Goal: Transaction & Acquisition: Obtain resource

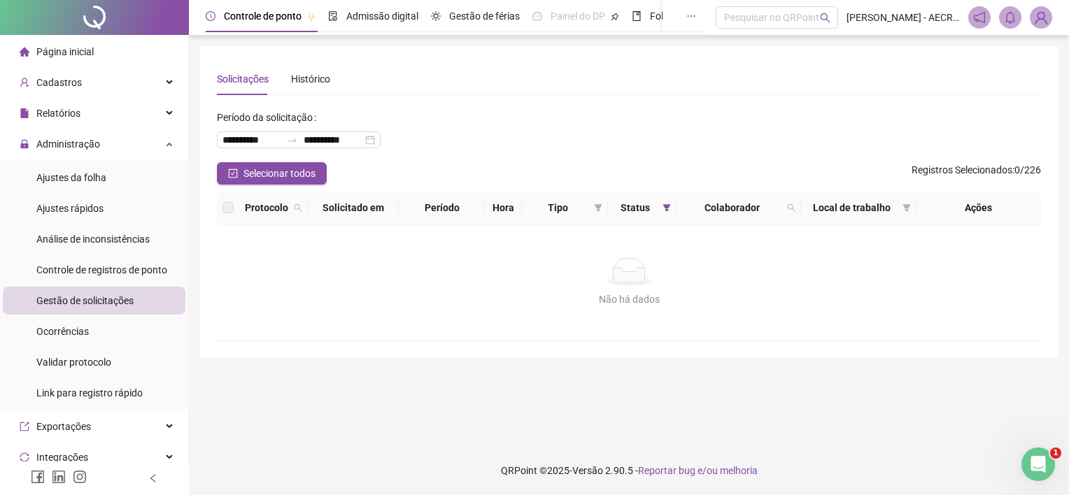
click at [104, 306] on span "Gestão de solicitações" at bounding box center [84, 300] width 97 height 11
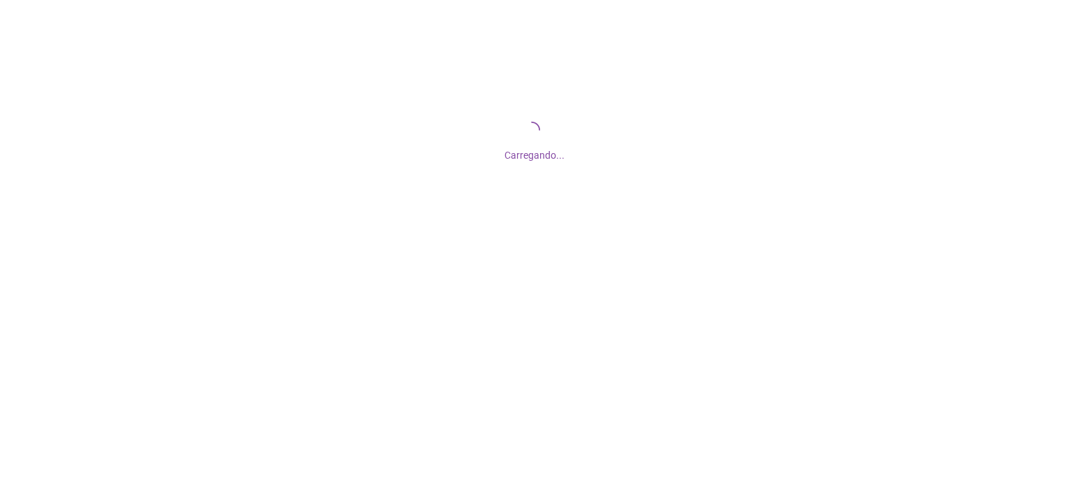
click at [64, 107] on div "Carregando..." at bounding box center [534, 140] width 1069 height 280
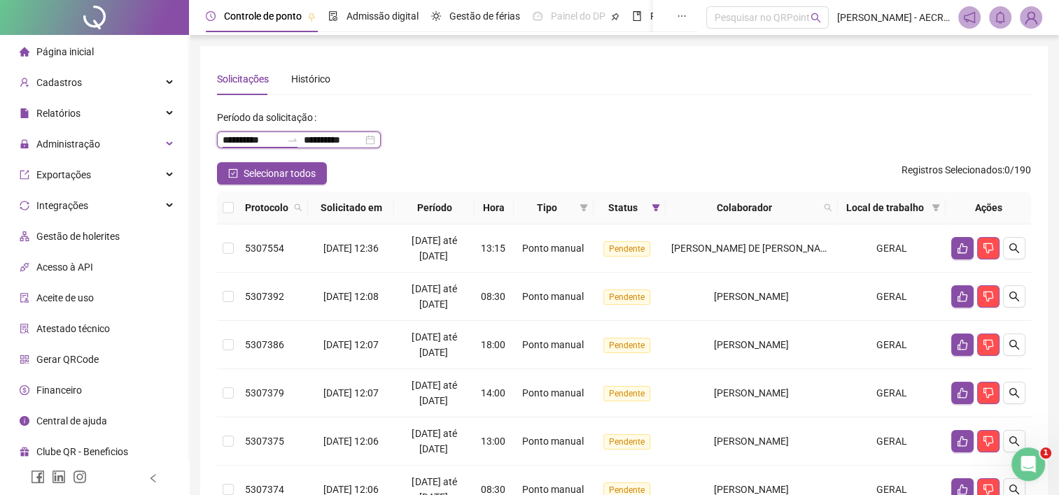
click at [232, 136] on input "**********" at bounding box center [252, 139] width 59 height 15
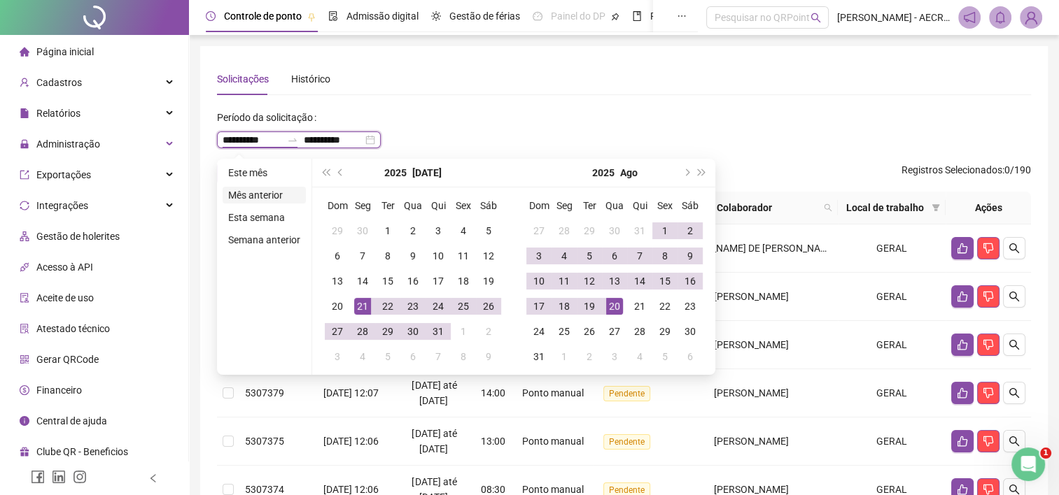
type input "**********"
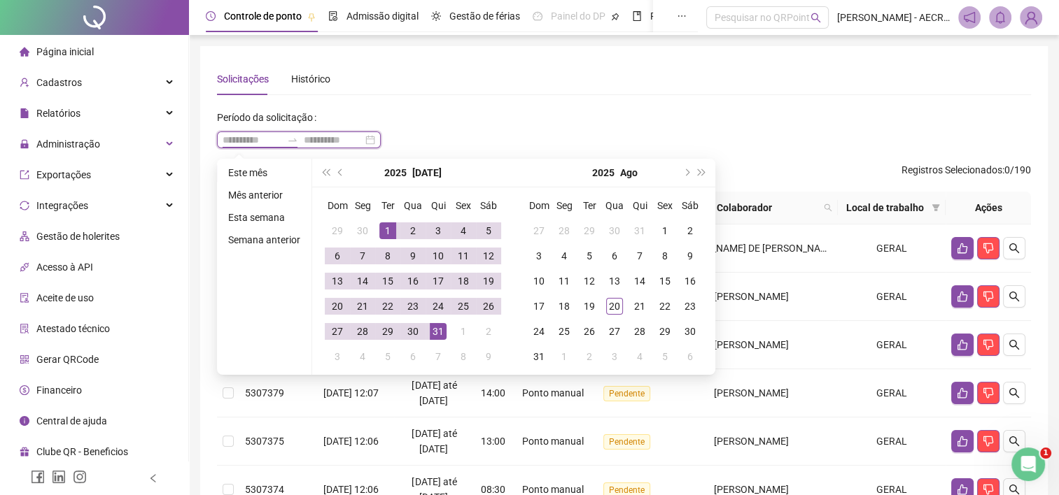
type input "**********"
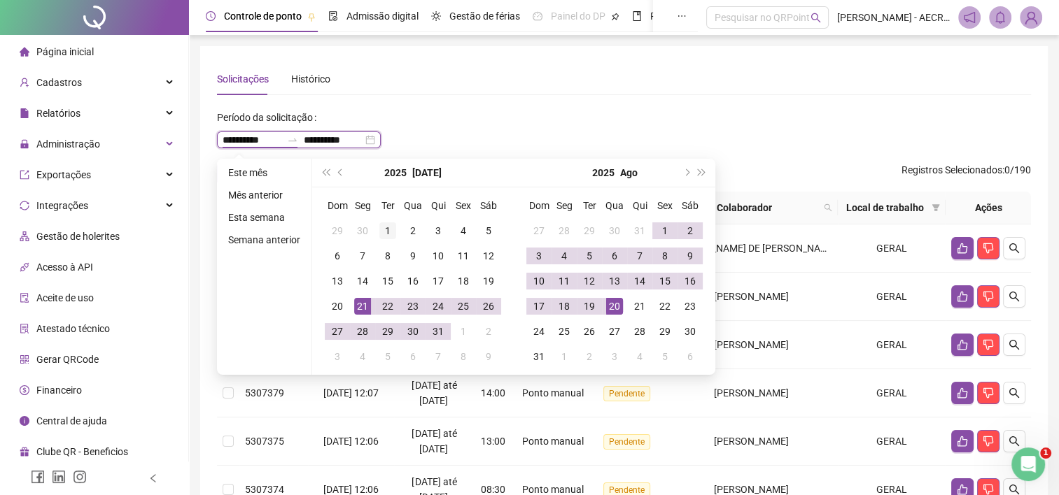
type input "**********"
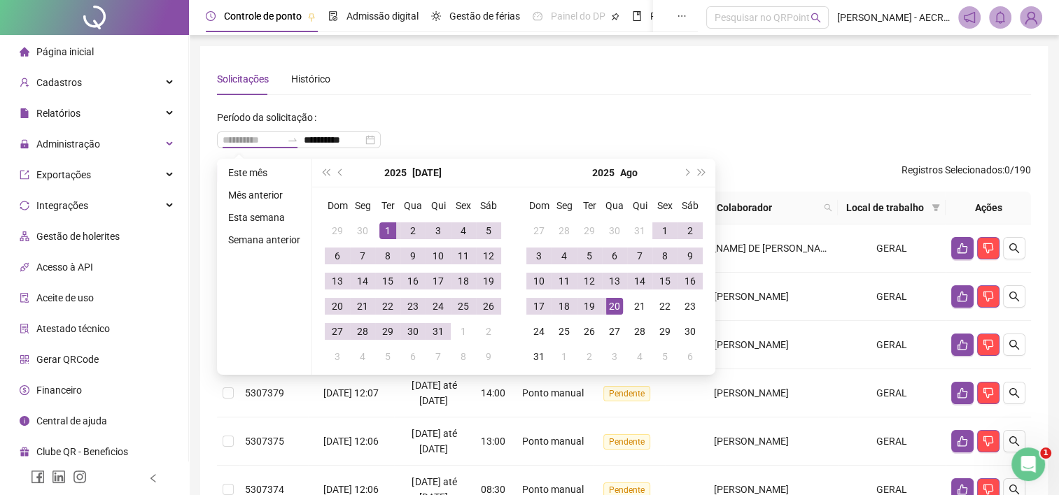
click at [382, 232] on div "1" at bounding box center [387, 231] width 17 height 17
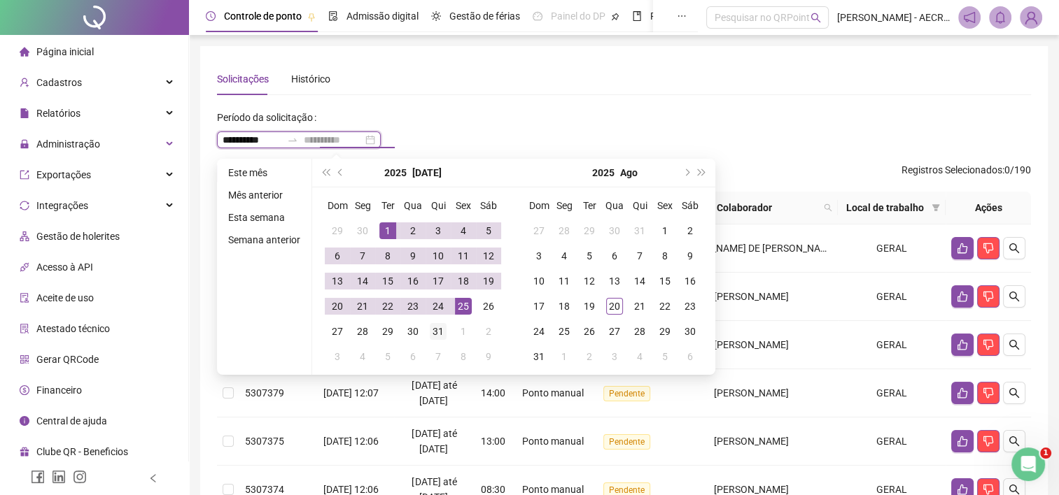
type input "**********"
click at [432, 332] on div "31" at bounding box center [438, 331] width 17 height 17
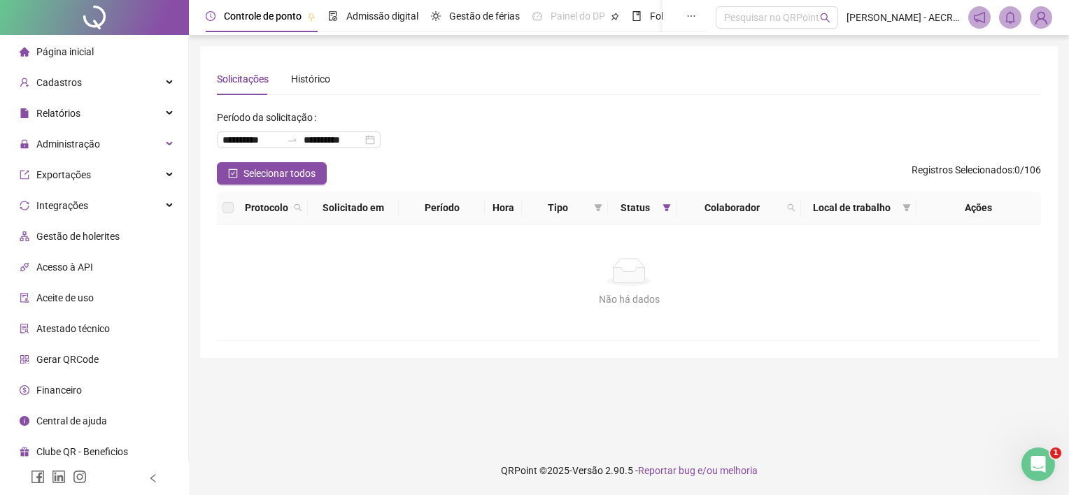
click at [861, 150] on div "**********" at bounding box center [629, 134] width 824 height 56
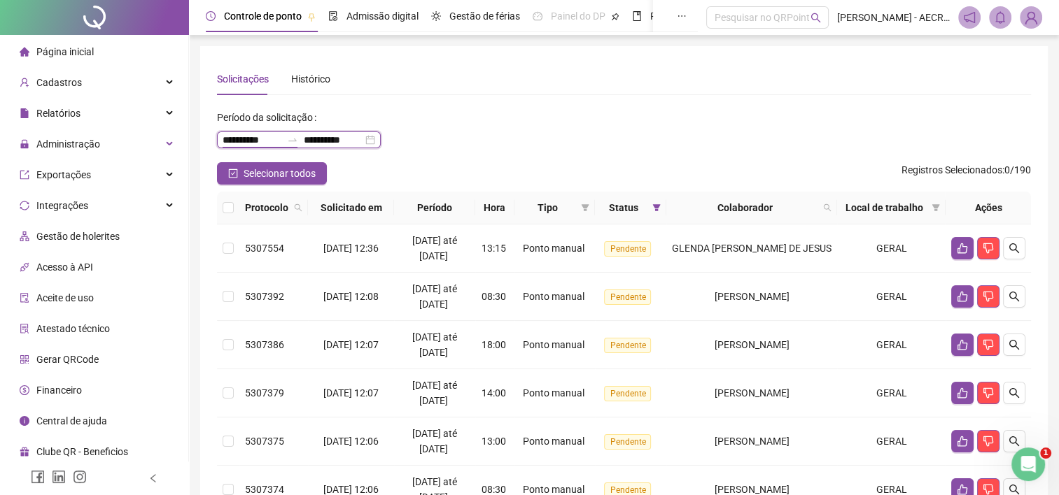
click at [246, 132] on input "**********" at bounding box center [252, 139] width 59 height 15
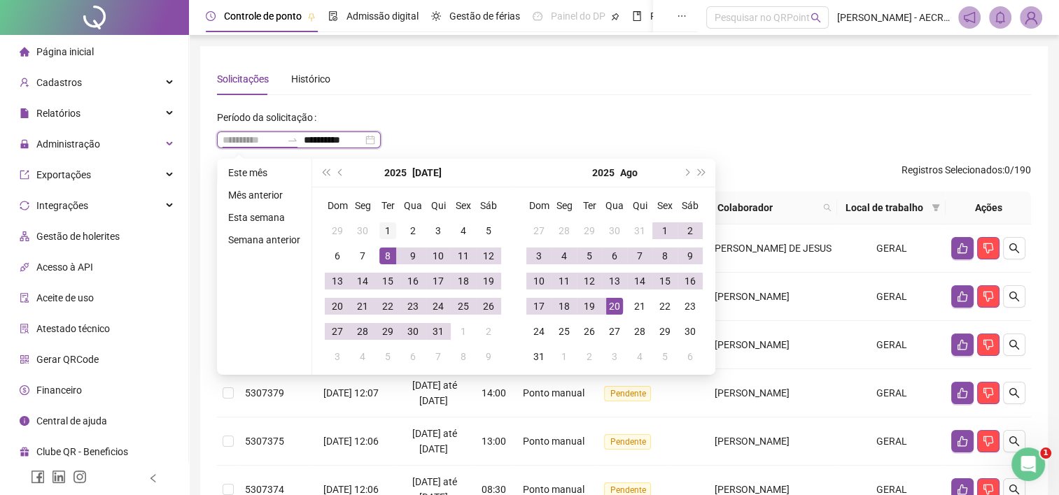
type input "**********"
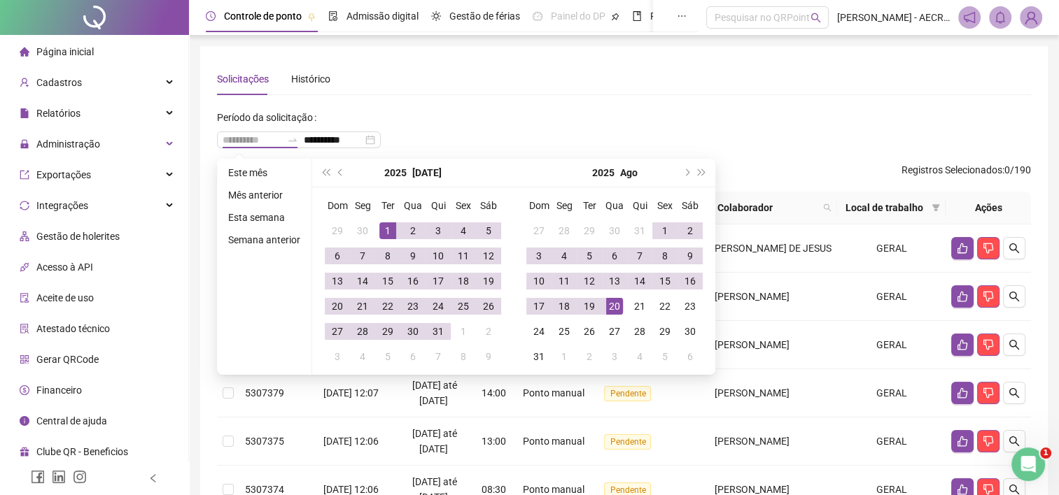
click at [392, 235] on div "1" at bounding box center [387, 231] width 17 height 17
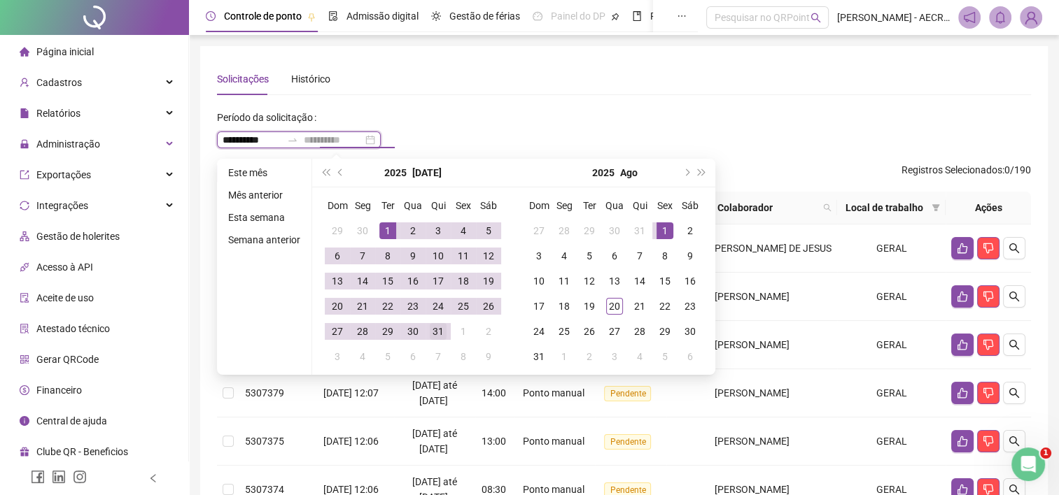
type input "**********"
click at [444, 334] on div "31" at bounding box center [438, 331] width 17 height 17
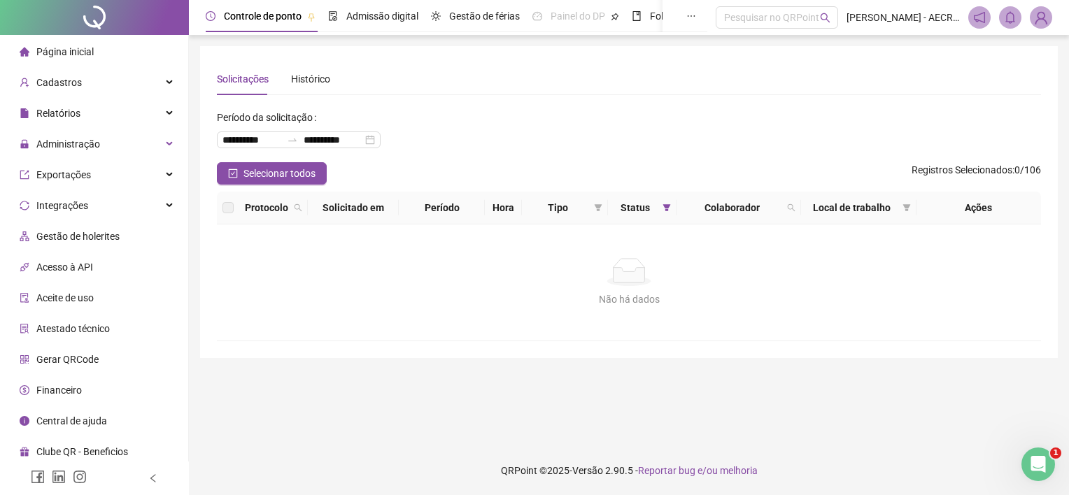
click at [231, 211] on label at bounding box center [228, 207] width 11 height 15
click at [256, 140] on input "**********" at bounding box center [252, 139] width 59 height 15
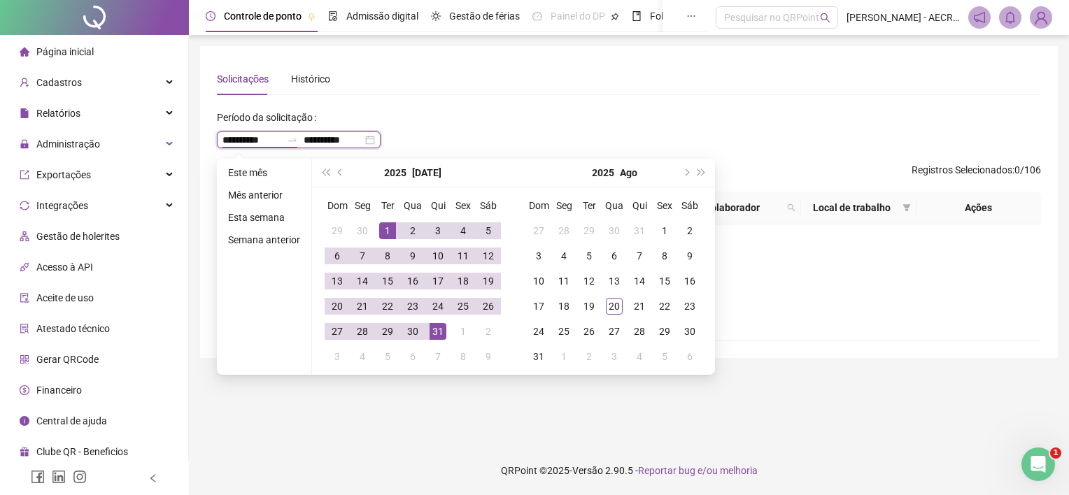
type input "**********"
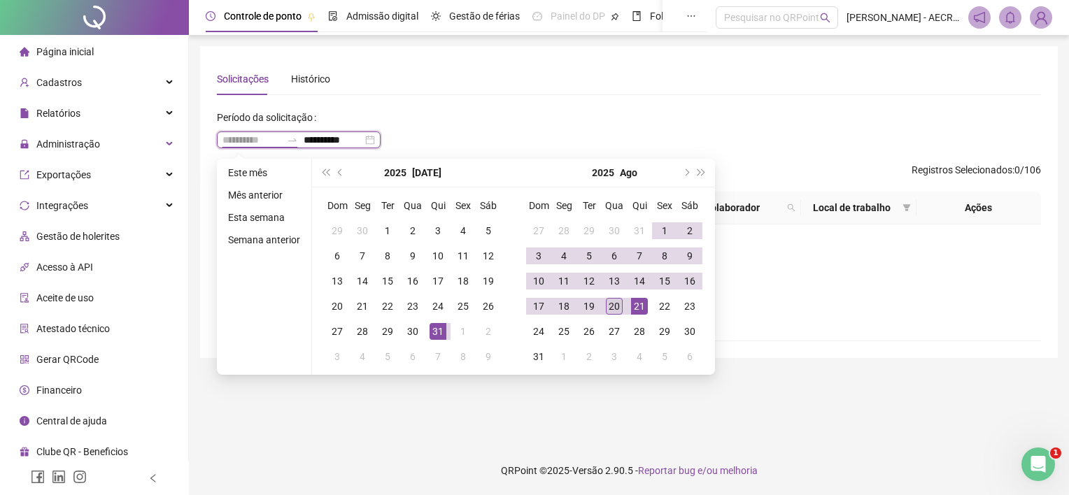
type input "**********"
click at [616, 308] on div "20" at bounding box center [614, 306] width 17 height 17
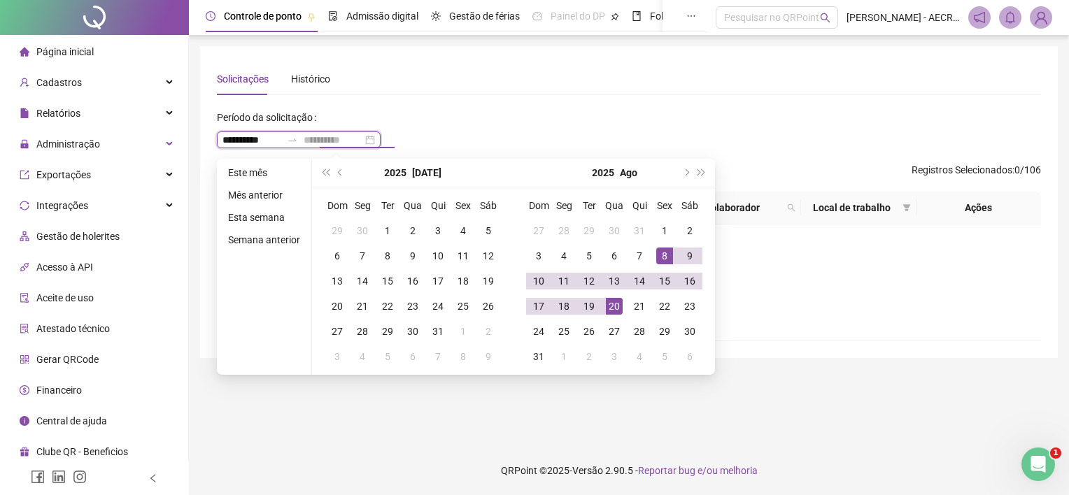
type input "**********"
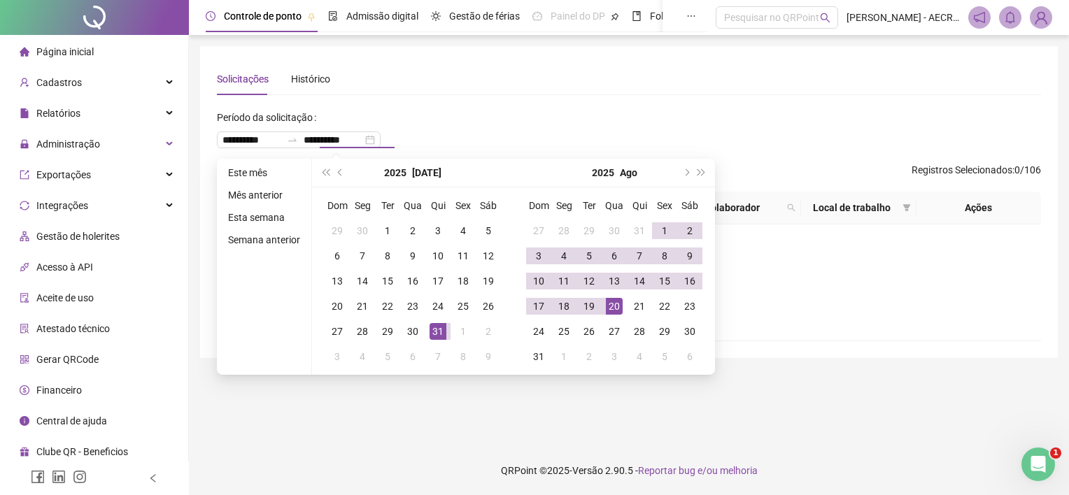
type input "**********"
click at [885, 79] on div "Solicitações Histórico" at bounding box center [629, 79] width 824 height 32
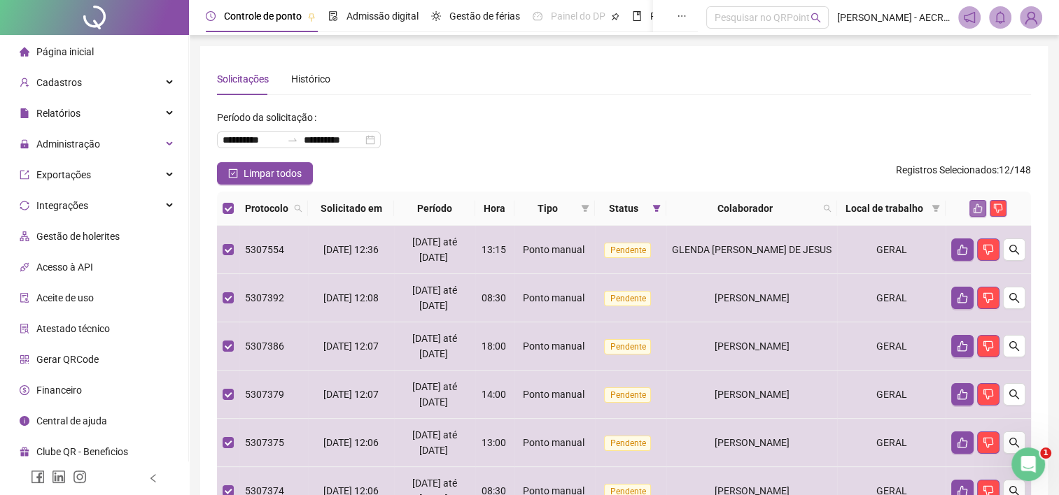
click at [980, 209] on icon "like" at bounding box center [978, 209] width 10 height 10
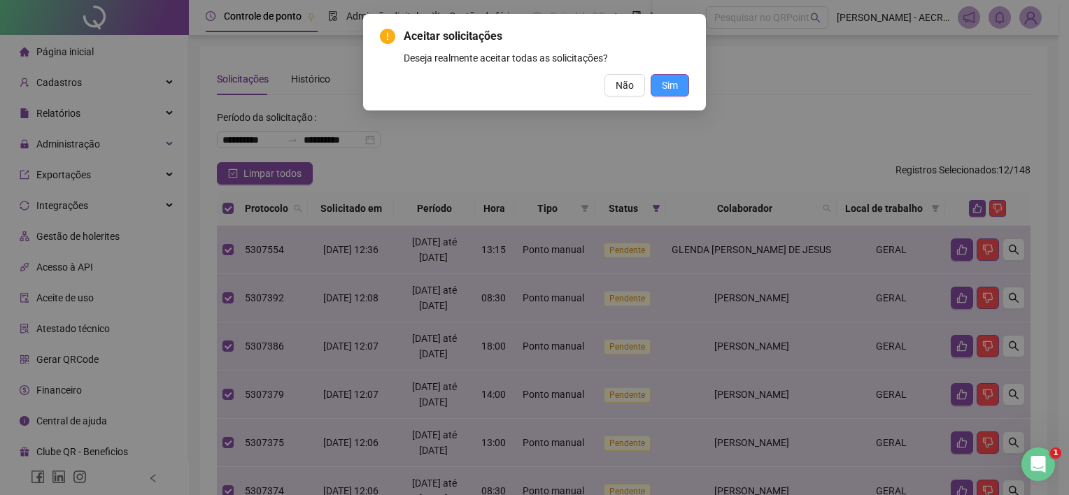
click at [651, 82] on button "Sim" at bounding box center [670, 85] width 38 height 22
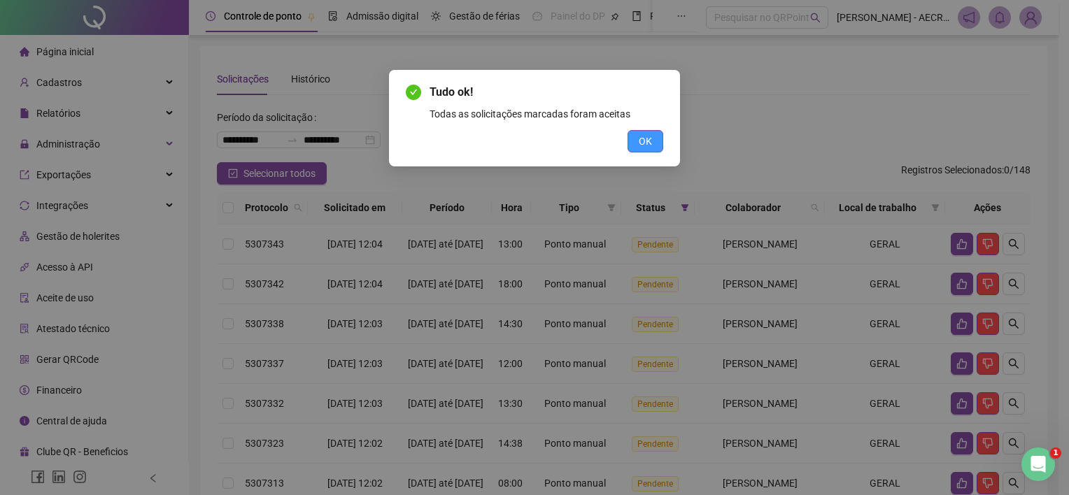
click at [662, 148] on button "OK" at bounding box center [646, 141] width 36 height 22
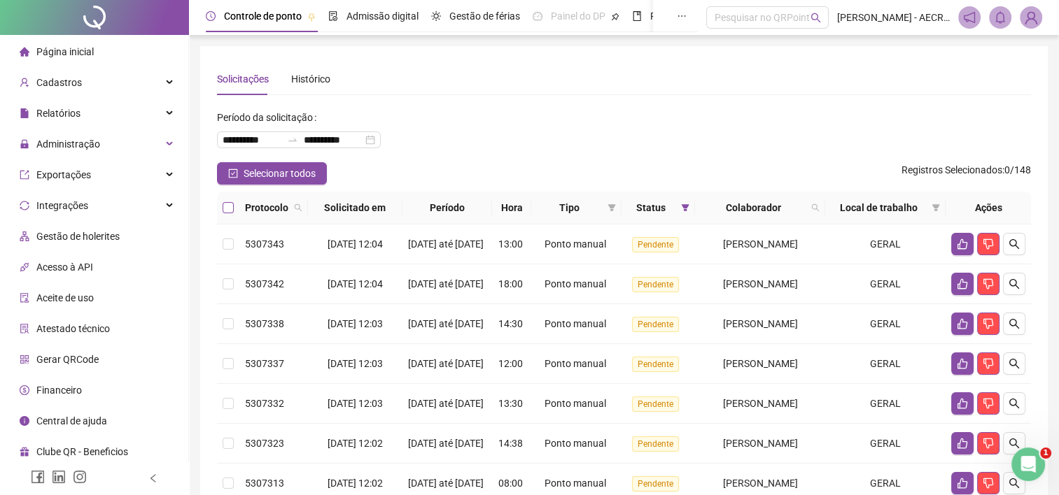
click at [223, 213] on label at bounding box center [228, 207] width 11 height 15
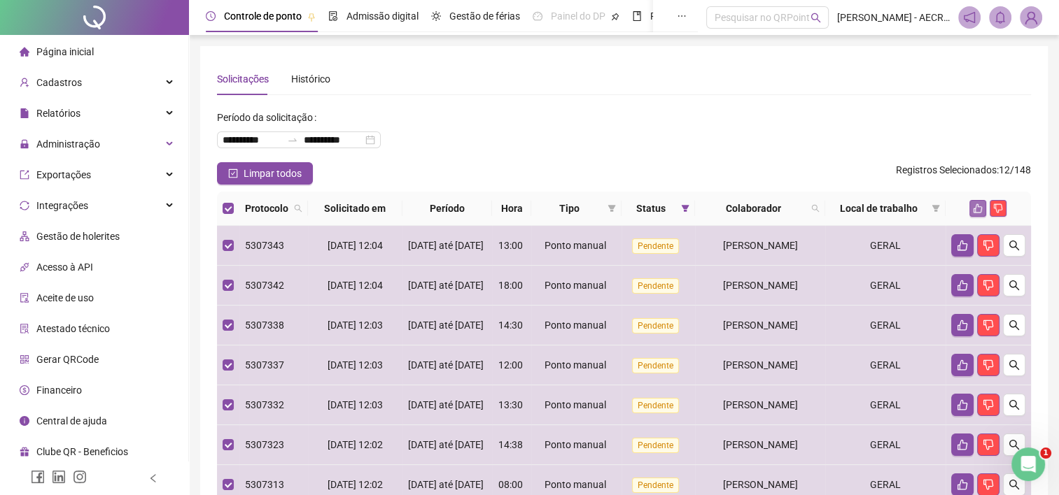
click at [980, 214] on button "button" at bounding box center [977, 208] width 17 height 17
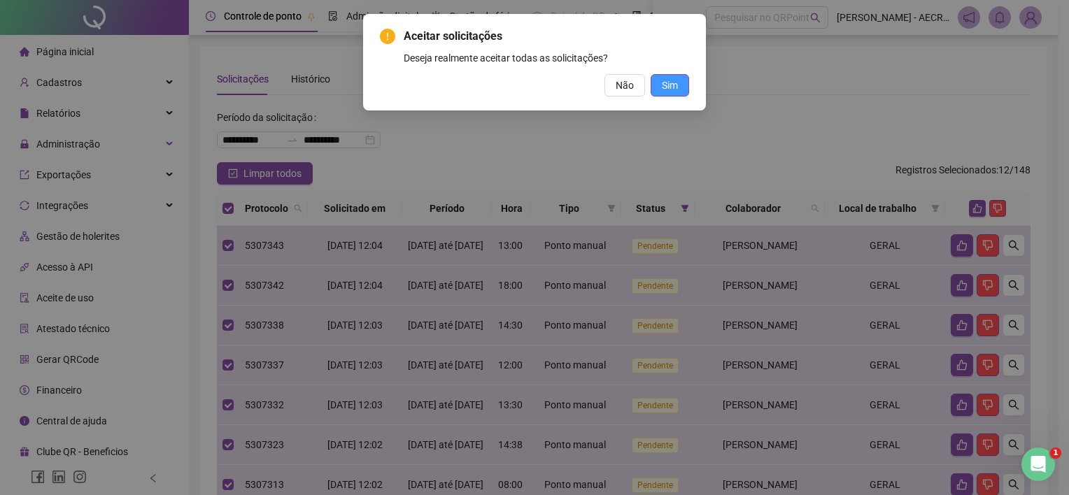
click at [667, 90] on span "Sim" at bounding box center [670, 85] width 16 height 15
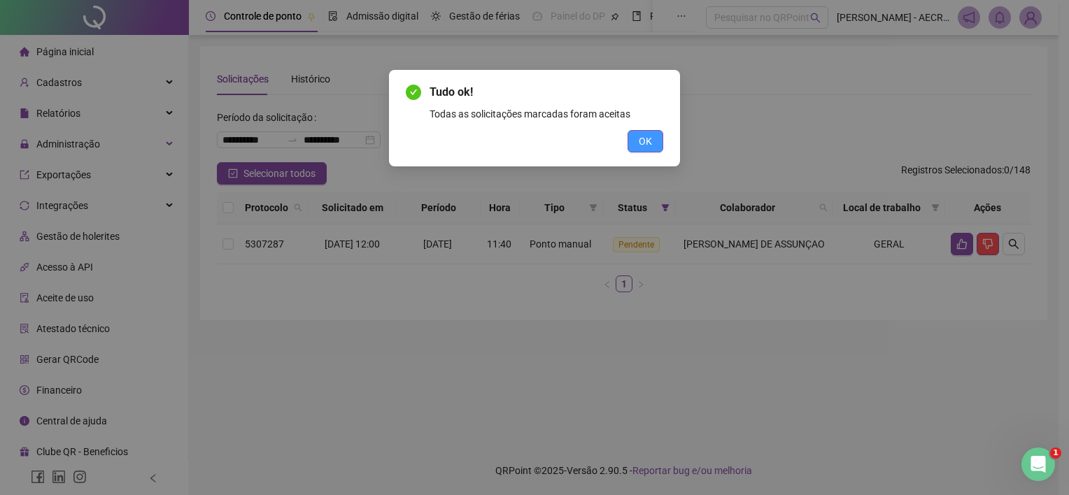
click at [655, 147] on button "OK" at bounding box center [646, 141] width 36 height 22
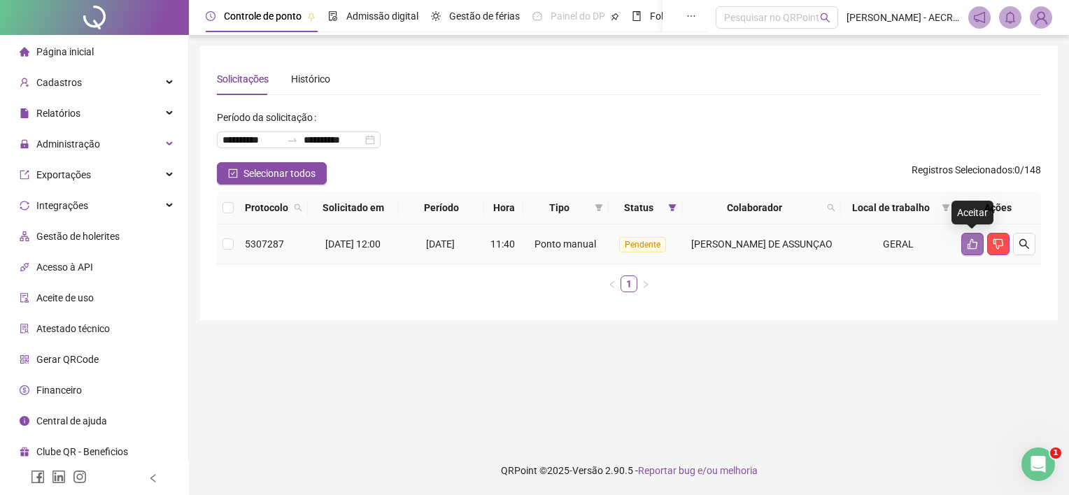
click at [975, 244] on icon "like" at bounding box center [972, 244] width 11 height 11
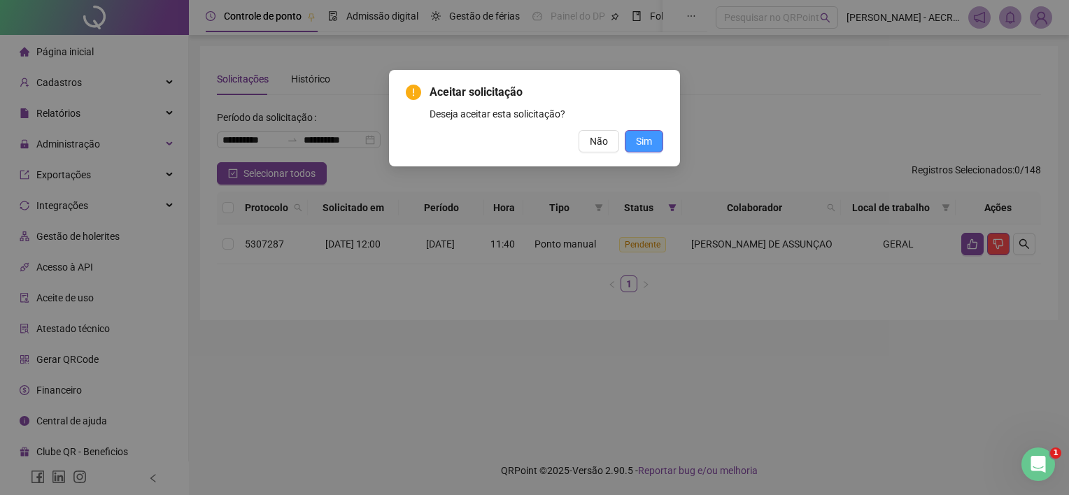
click at [655, 150] on button "Sim" at bounding box center [644, 141] width 38 height 22
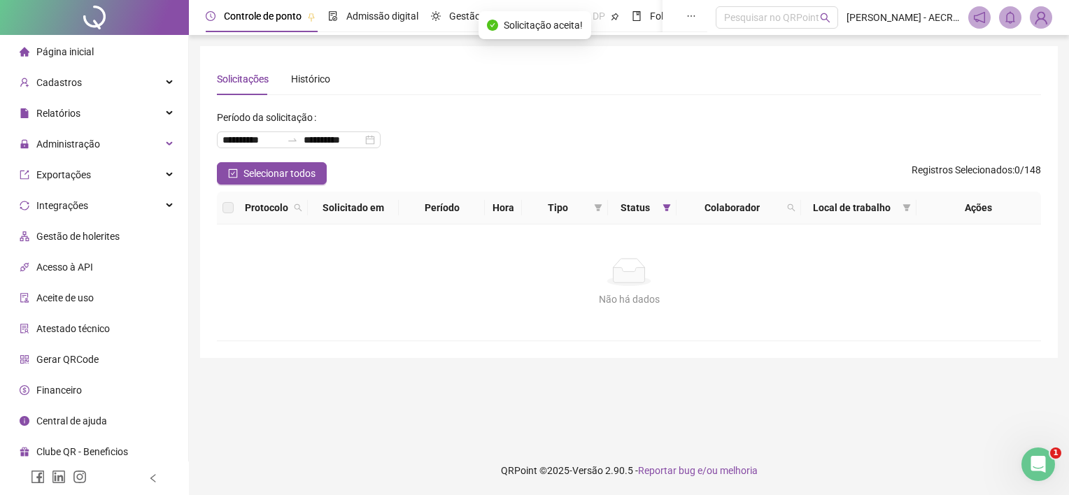
click at [686, 156] on div "**********" at bounding box center [629, 134] width 824 height 56
click at [683, 153] on div "**********" at bounding box center [629, 134] width 824 height 56
click at [67, 50] on span "Página inicial" at bounding box center [64, 51] width 57 height 11
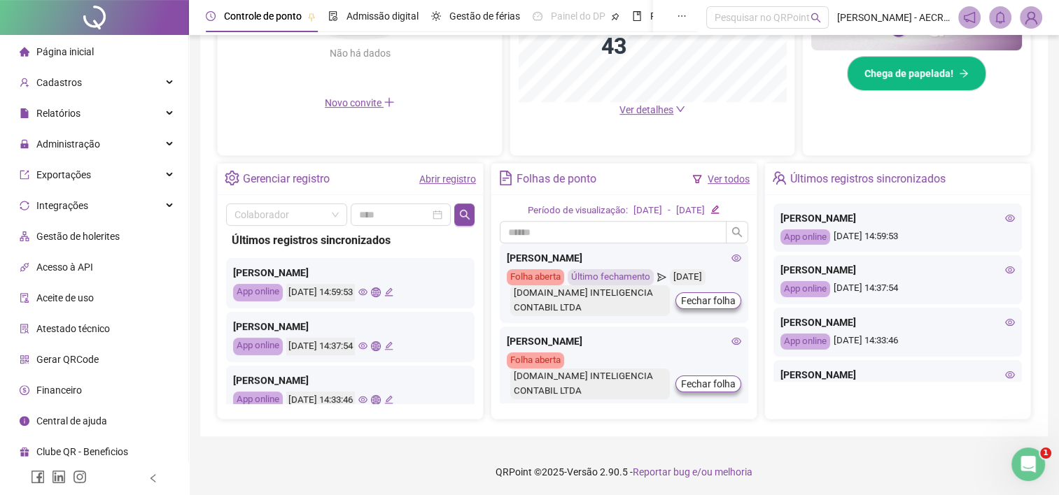
click at [432, 448] on footer "QRPoint © 2025 - Versão 2.90.5 - Reportar bug e/ou melhoria" at bounding box center [624, 472] width 870 height 49
click at [155, 144] on div "Administração" at bounding box center [94, 144] width 183 height 28
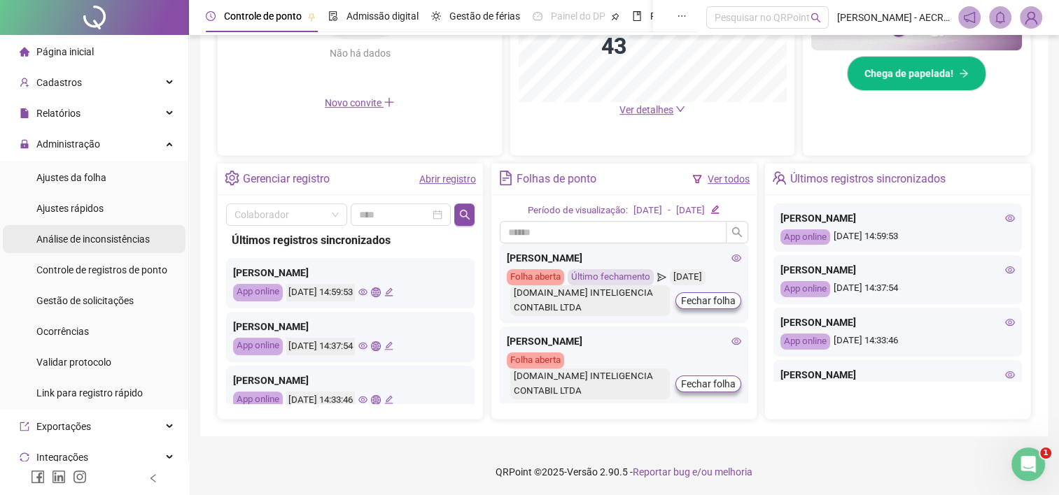
click at [136, 241] on span "Análise de inconsistências" at bounding box center [92, 239] width 113 height 11
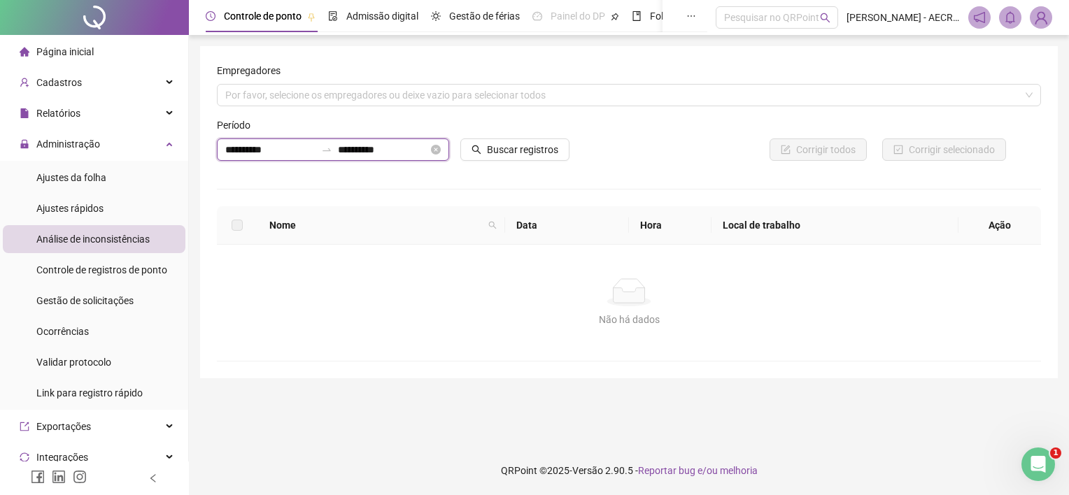
click at [246, 146] on input "**********" at bounding box center [270, 149] width 90 height 15
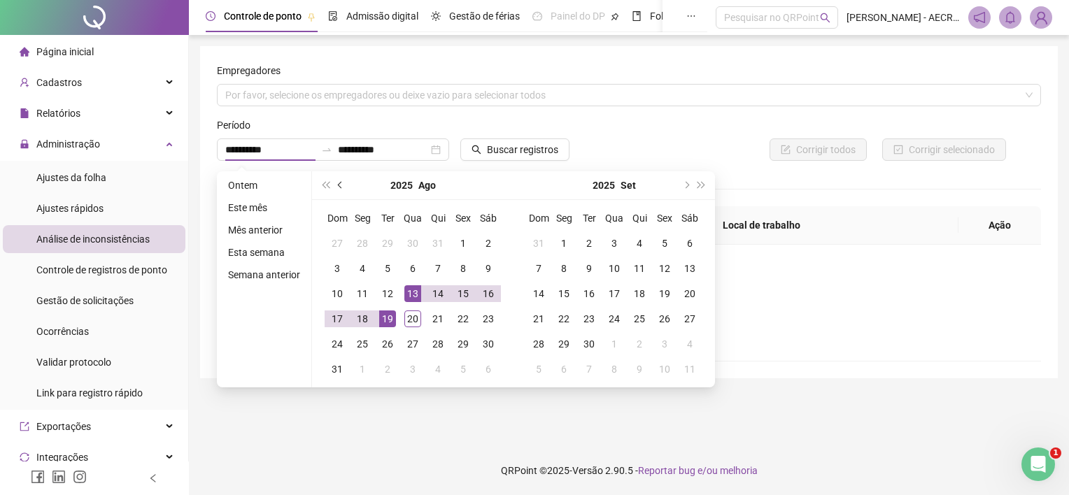
click at [333, 179] on button "prev-year" at bounding box center [340, 185] width 15 height 28
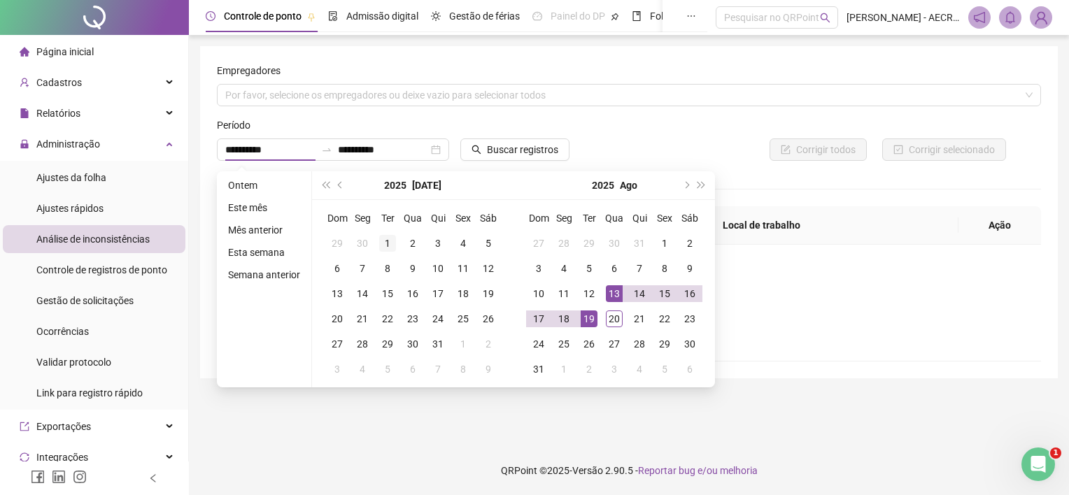
type input "**********"
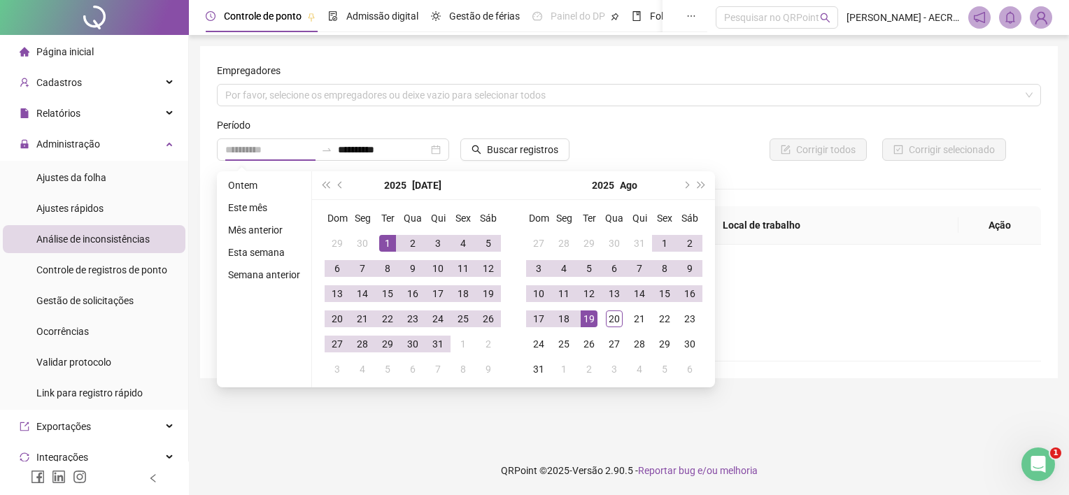
click at [384, 235] on div "1" at bounding box center [387, 243] width 17 height 17
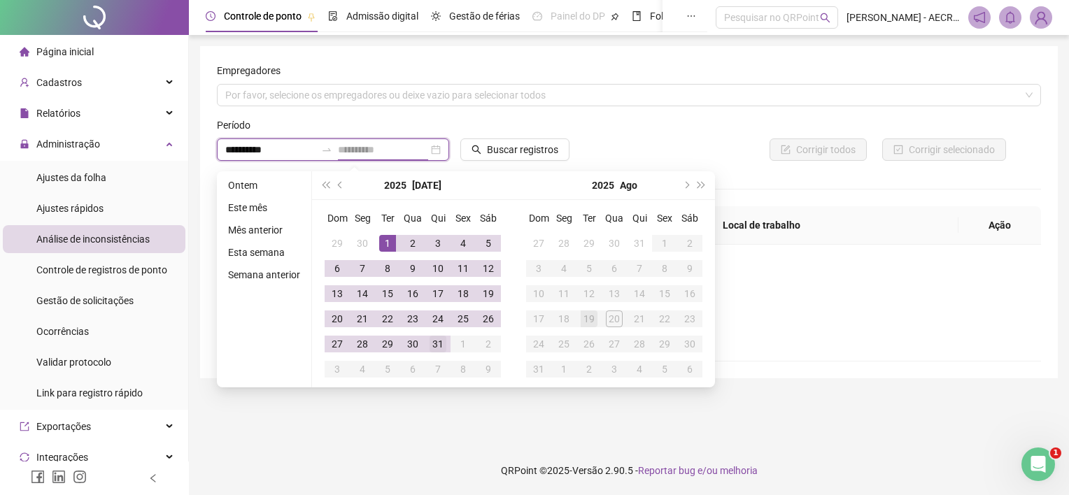
type input "**********"
click at [441, 344] on div "31" at bounding box center [438, 344] width 17 height 17
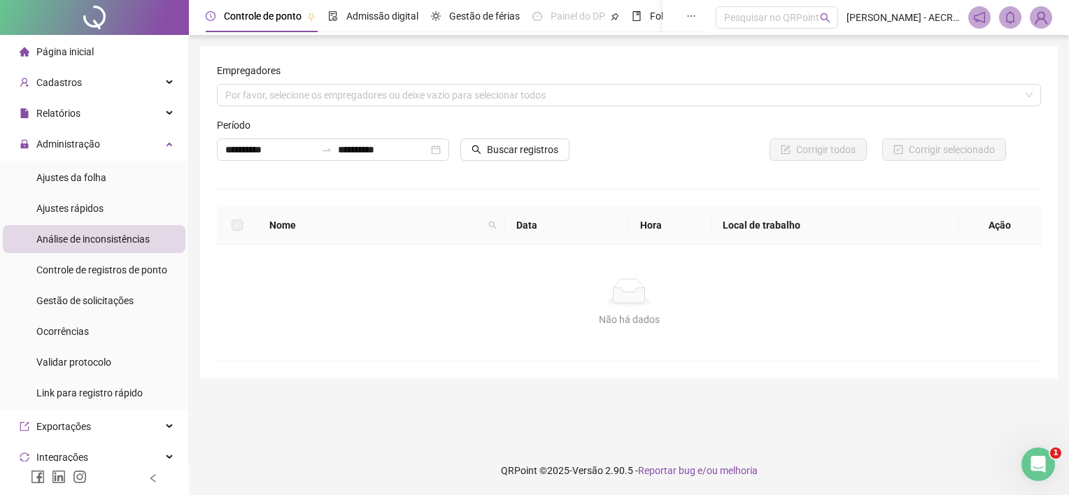
click at [526, 133] on div at bounding box center [524, 128] width 128 height 21
click at [512, 153] on span "Buscar registros" at bounding box center [522, 149] width 71 height 15
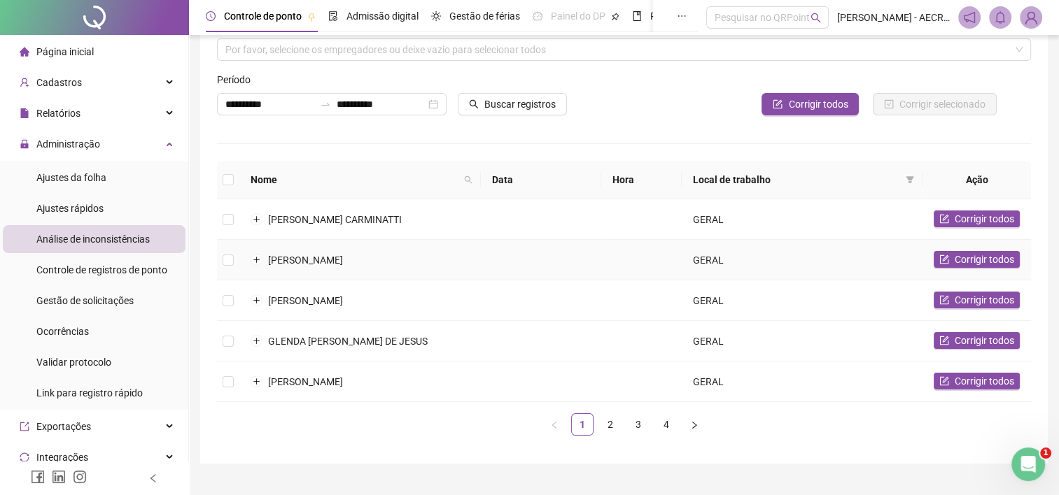
scroll to position [70, 0]
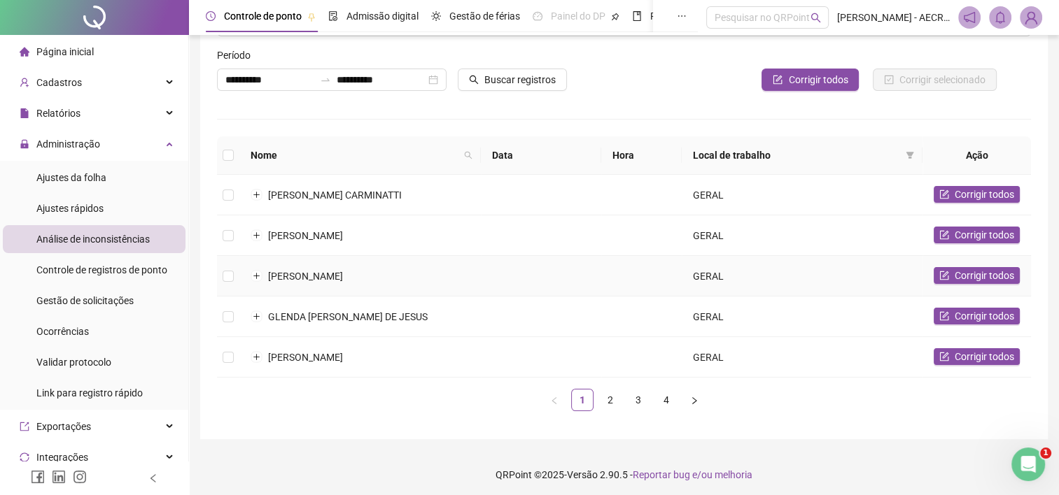
click at [311, 263] on td "GENILSON OLIVEIRA LINHARES" at bounding box center [359, 276] width 241 height 41
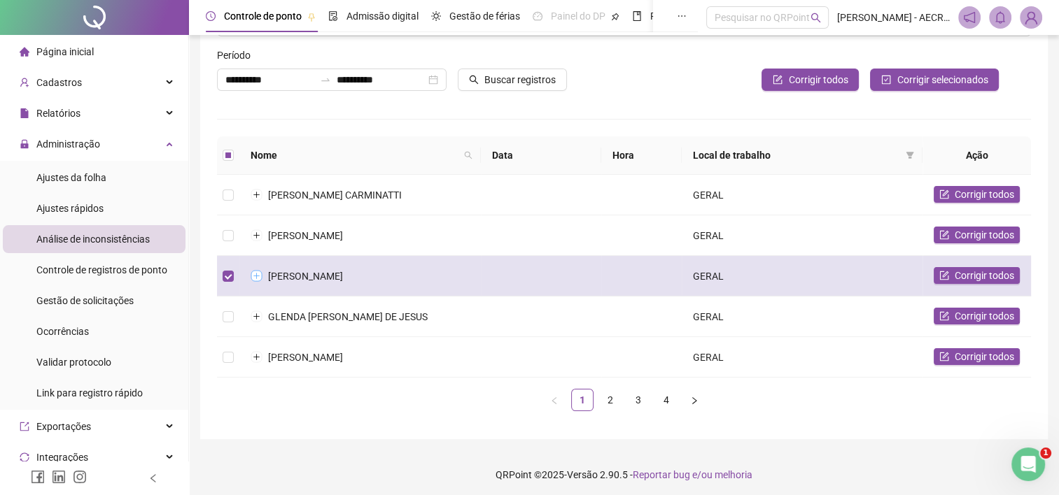
click at [259, 274] on button "Expandir linha" at bounding box center [256, 276] width 11 height 11
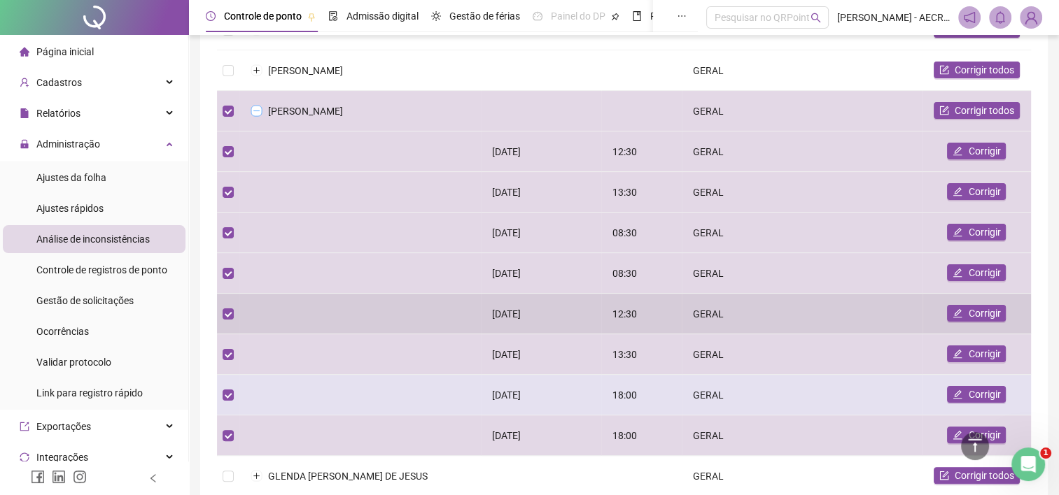
scroll to position [210, 0]
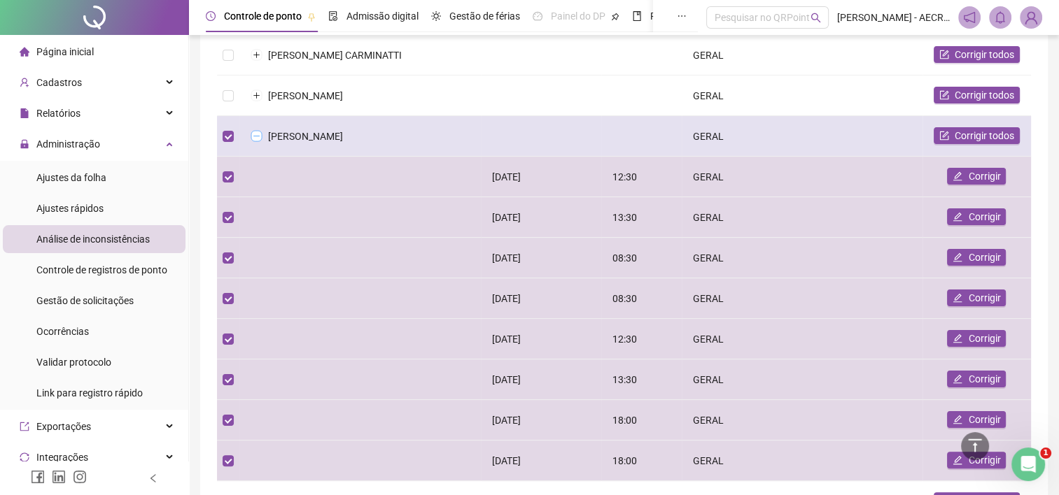
click at [260, 133] on button "Colapsar linha" at bounding box center [256, 136] width 11 height 11
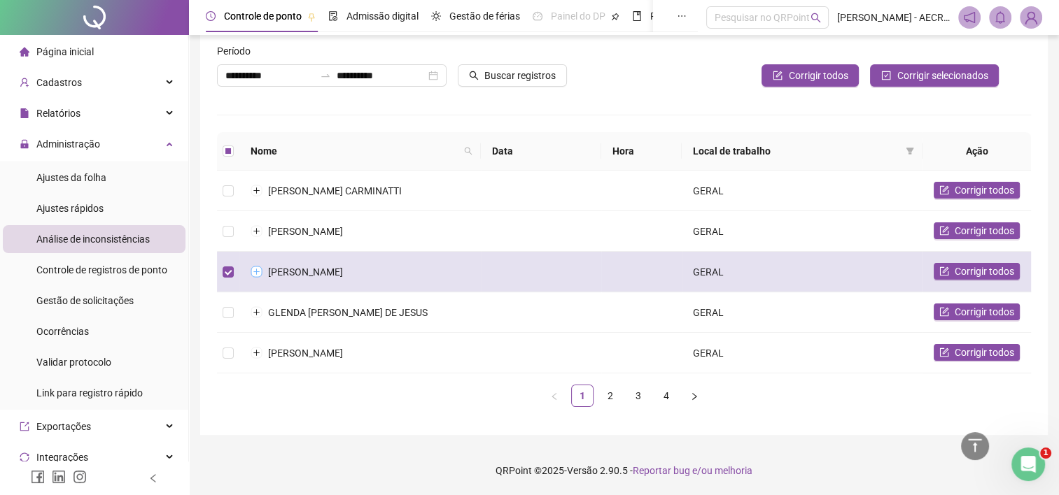
scroll to position [70, 0]
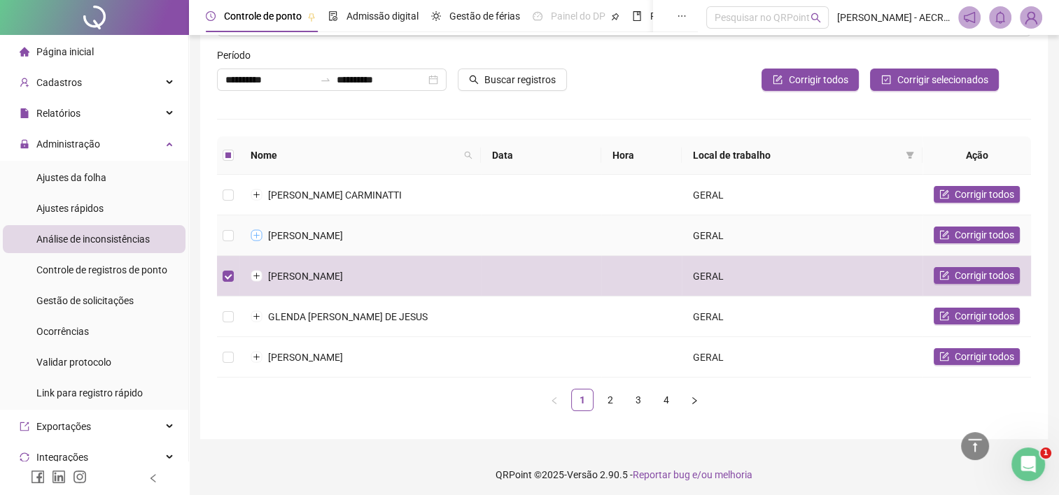
click at [259, 236] on button "Expandir linha" at bounding box center [256, 235] width 11 height 11
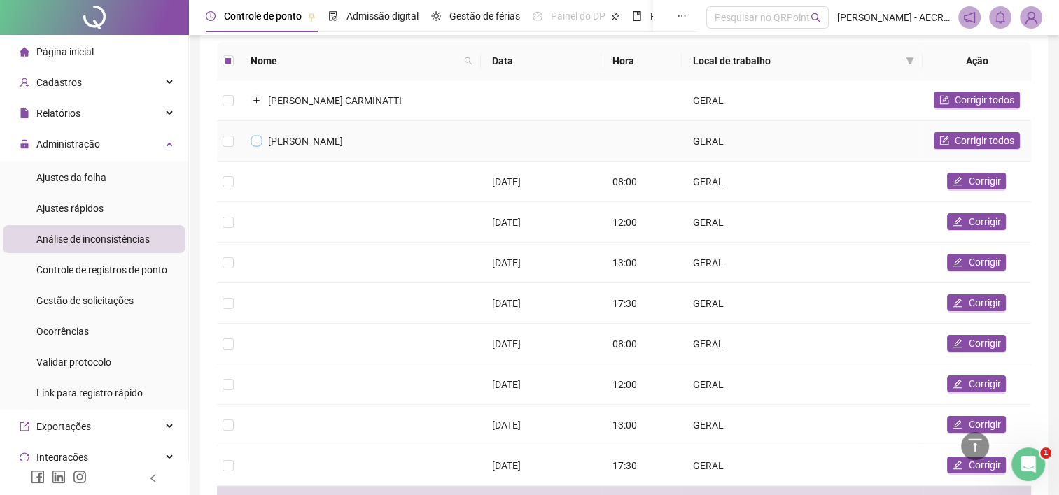
scroll to position [140, 0]
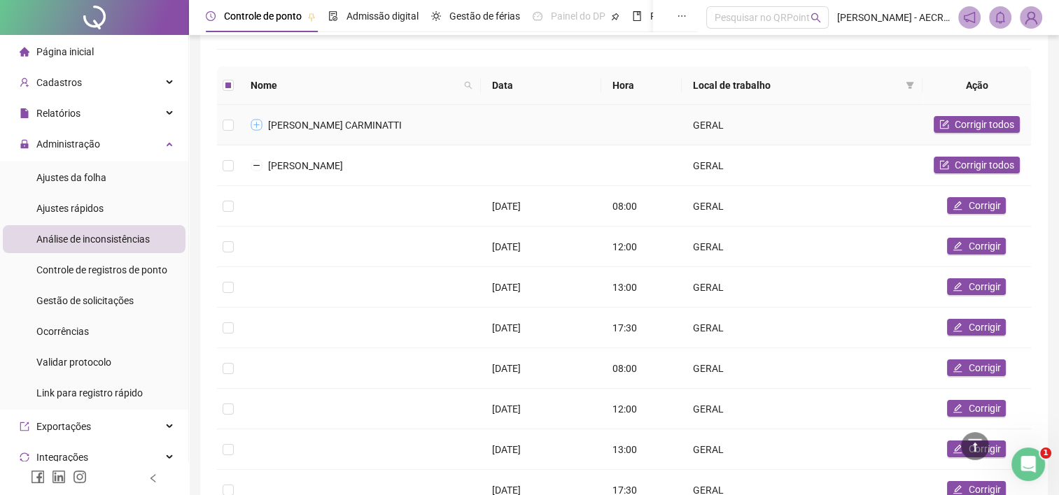
click at [261, 124] on button "Expandir linha" at bounding box center [256, 125] width 11 height 11
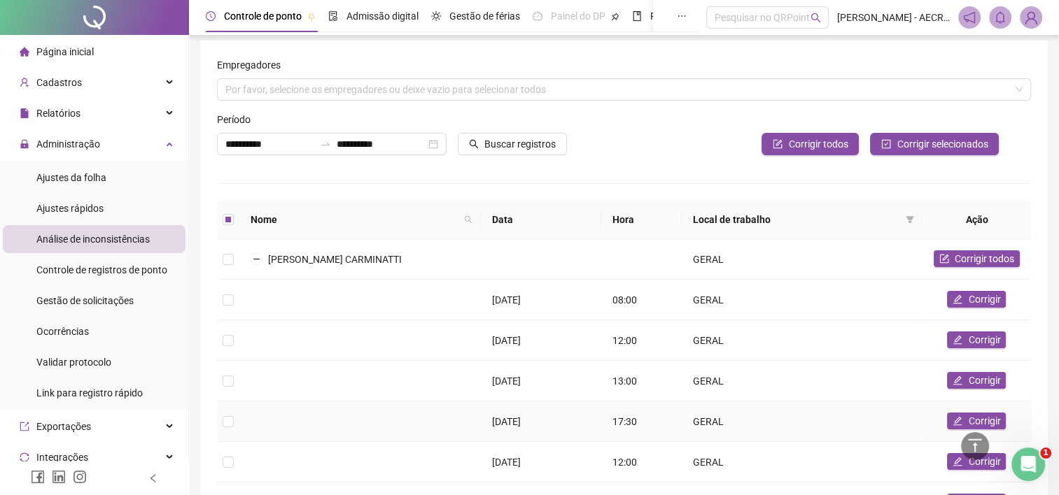
scroll to position [0, 0]
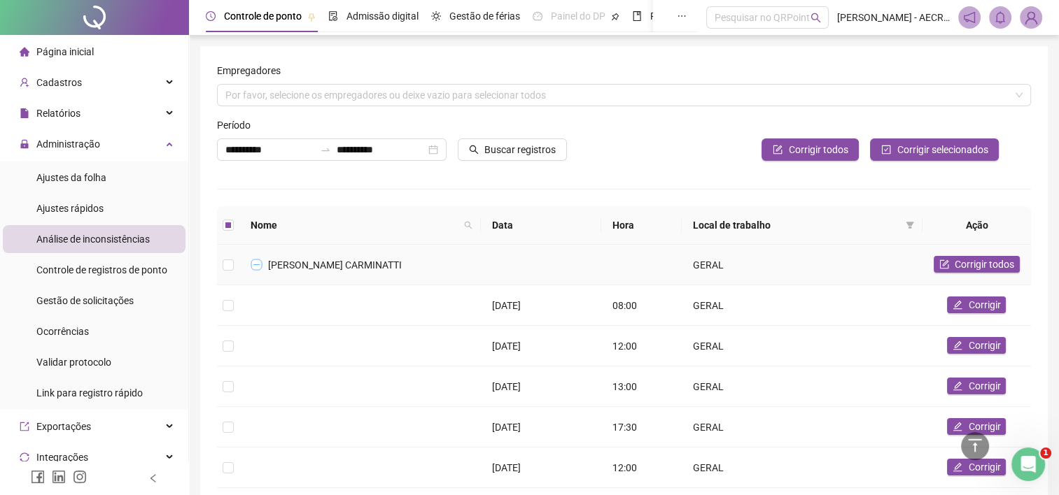
click at [253, 263] on button "Colapsar linha" at bounding box center [256, 265] width 11 height 11
click at [258, 307] on button "Colapsar linha" at bounding box center [256, 305] width 11 height 11
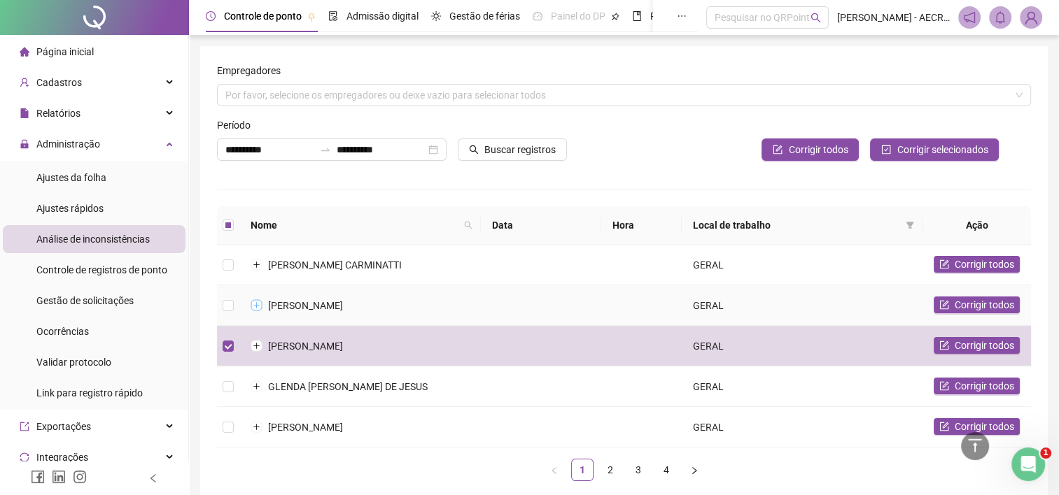
scroll to position [70, 0]
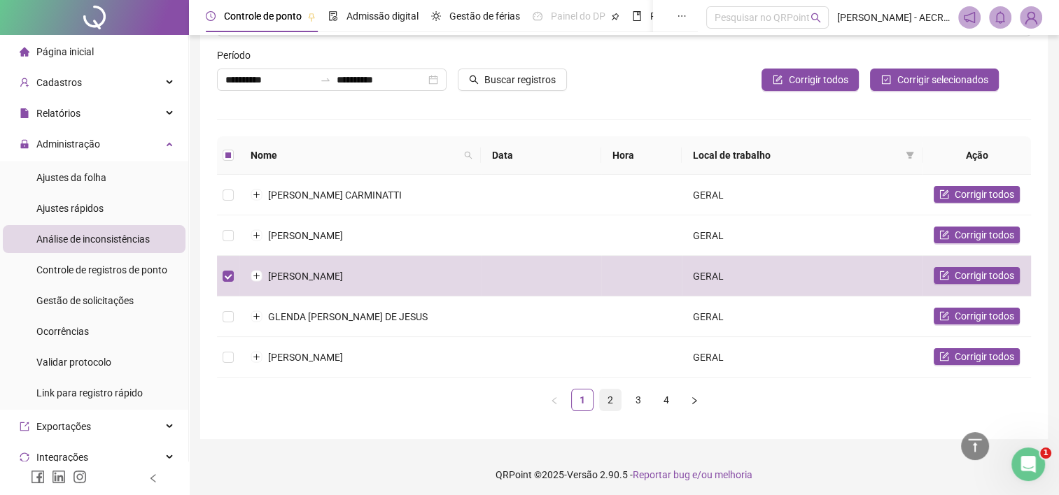
click at [607, 404] on link "2" at bounding box center [610, 400] width 21 height 21
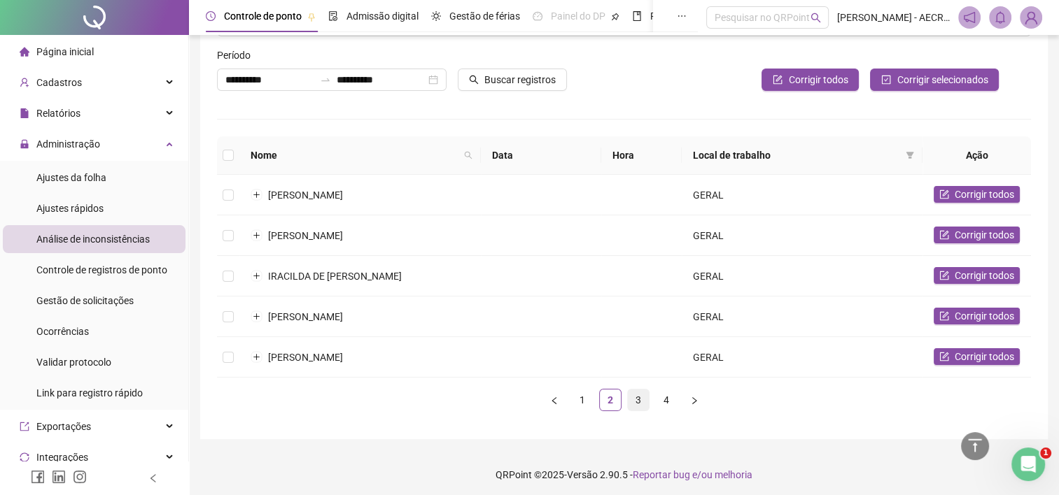
click at [639, 401] on link "3" at bounding box center [638, 400] width 21 height 21
click at [658, 397] on link "4" at bounding box center [666, 400] width 21 height 21
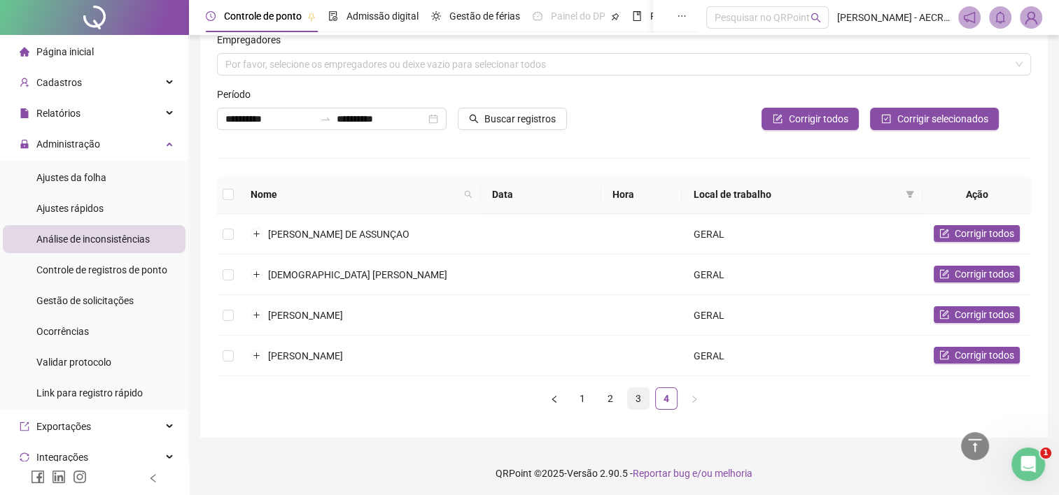
click at [640, 402] on link "3" at bounding box center [638, 398] width 21 height 21
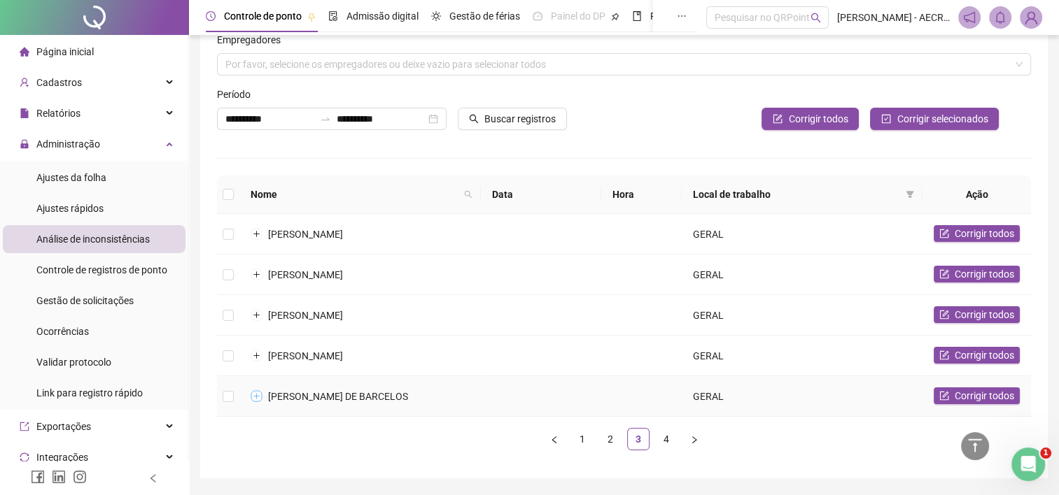
click at [258, 397] on button "Expandir linha" at bounding box center [256, 396] width 11 height 11
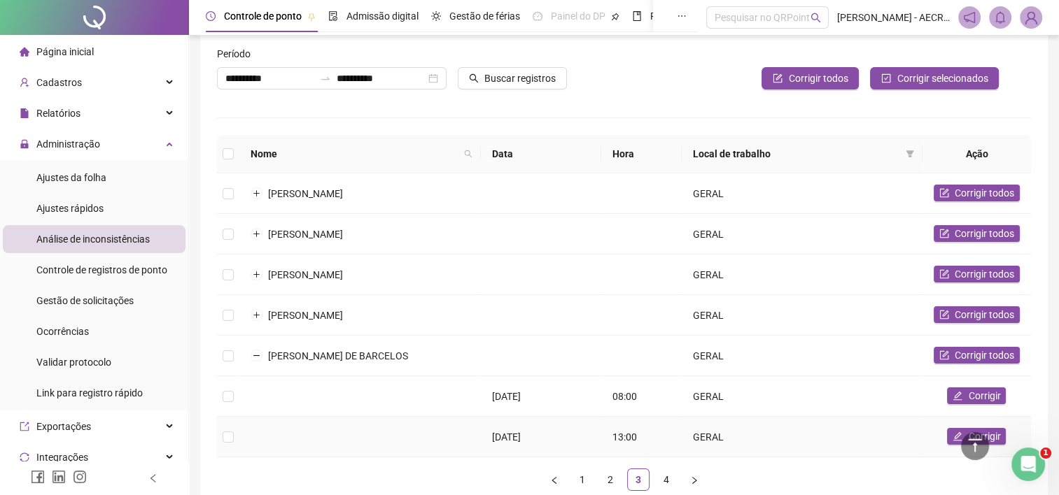
scroll to position [0, 0]
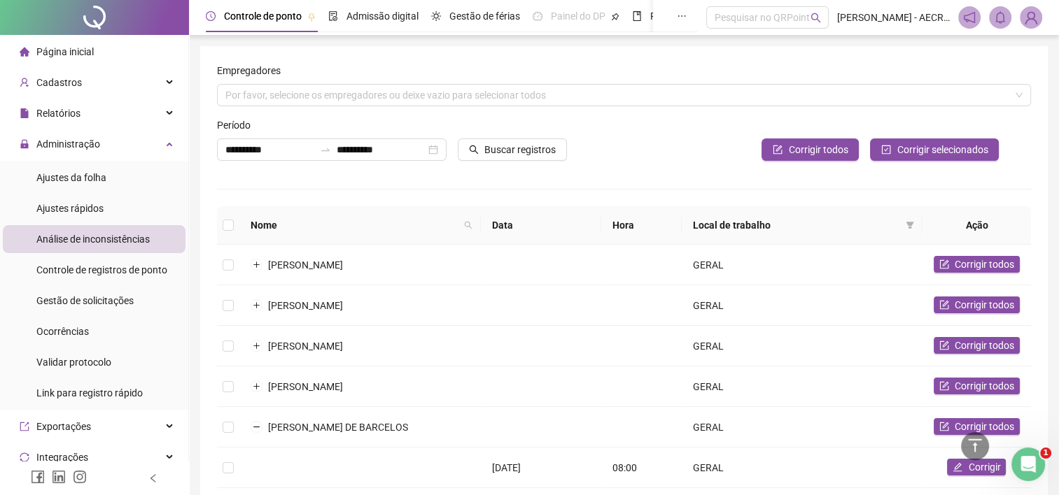
click at [94, 241] on span "Análise de inconsistências" at bounding box center [92, 239] width 113 height 11
click at [532, 139] on button "Buscar registros" at bounding box center [512, 150] width 109 height 22
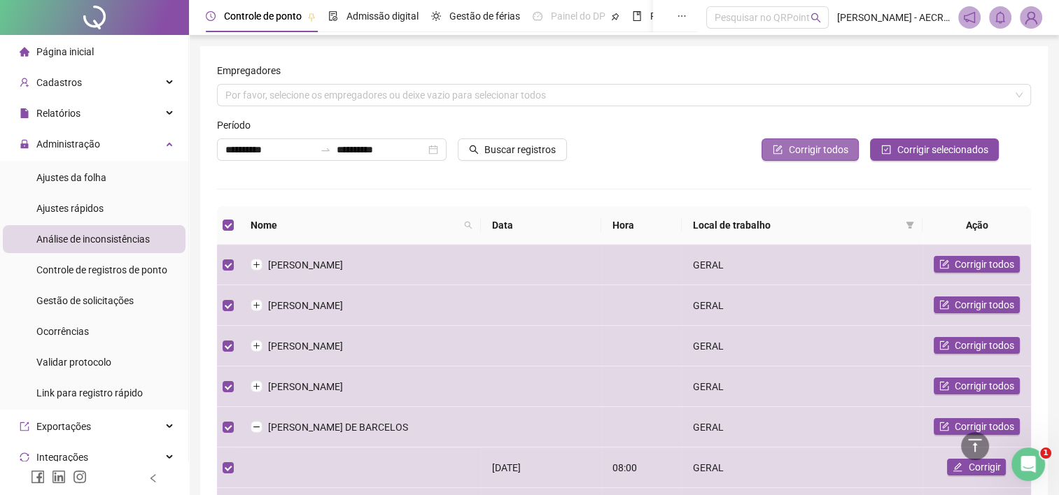
click at [811, 153] on span "Corrigir todos" at bounding box center [817, 149] width 59 height 15
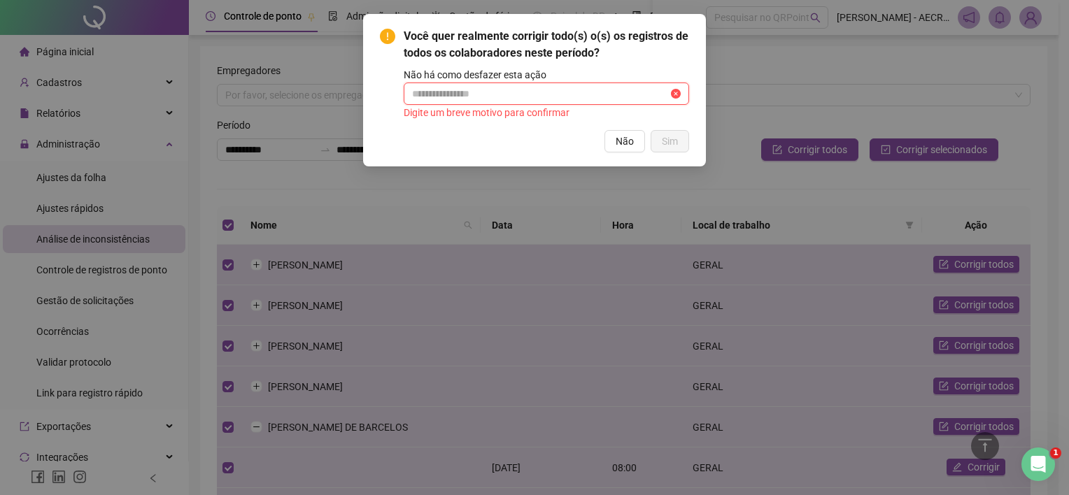
click at [619, 89] on input "text" at bounding box center [540, 93] width 256 height 15
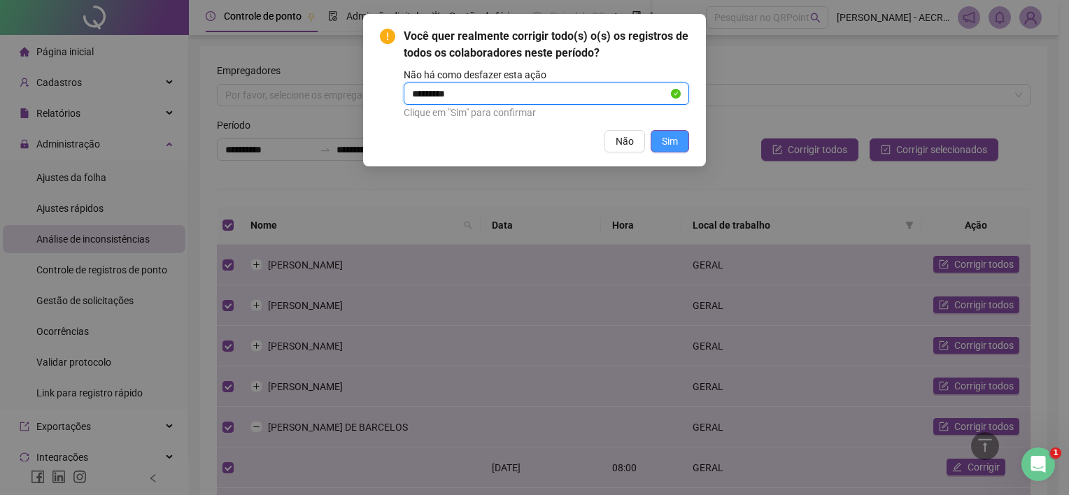
type input "*********"
click at [669, 144] on span "Sim" at bounding box center [670, 141] width 16 height 15
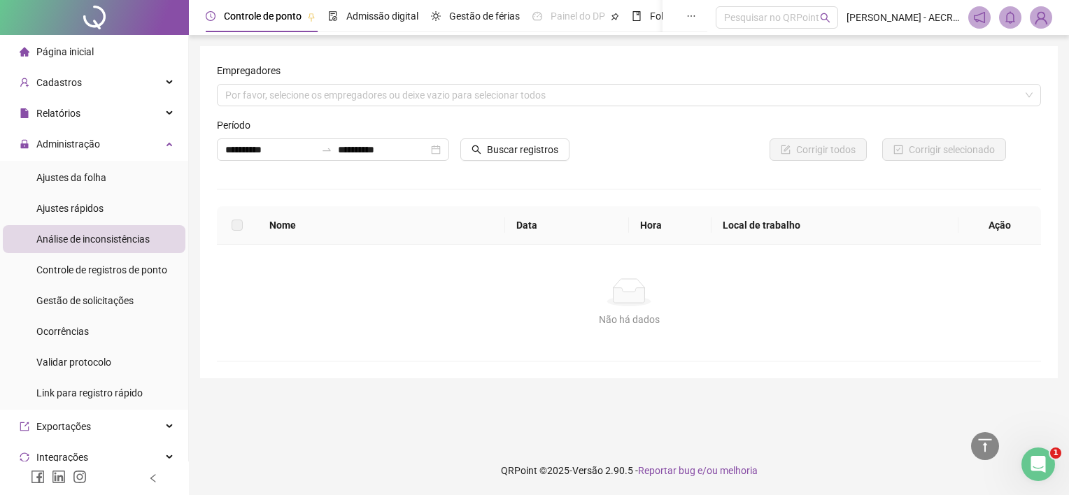
click at [123, 244] on span "Análise de inconsistências" at bounding box center [92, 239] width 113 height 11
click at [48, 61] on div "Página inicial" at bounding box center [57, 52] width 74 height 28
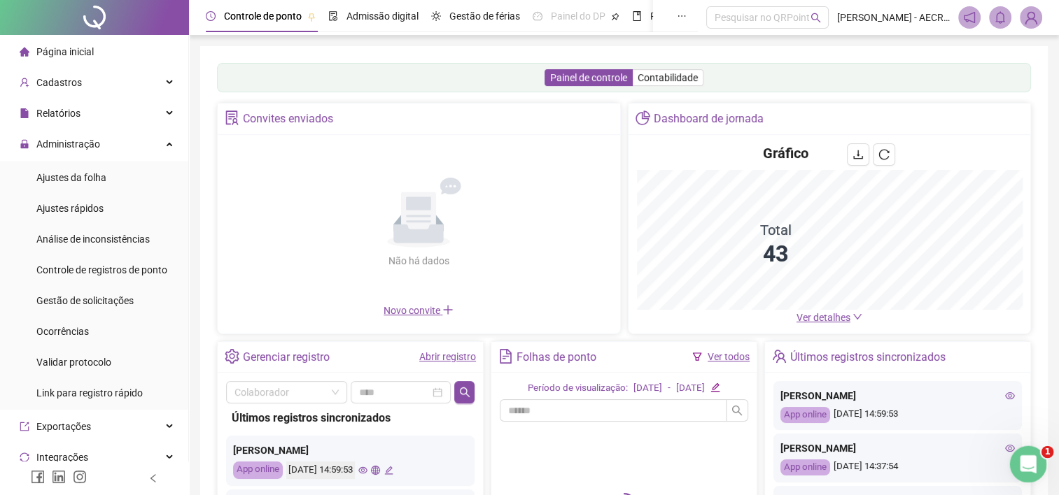
click at [1031, 467] on icon "Abertura do Messenger da Intercom" at bounding box center [1026, 462] width 23 height 23
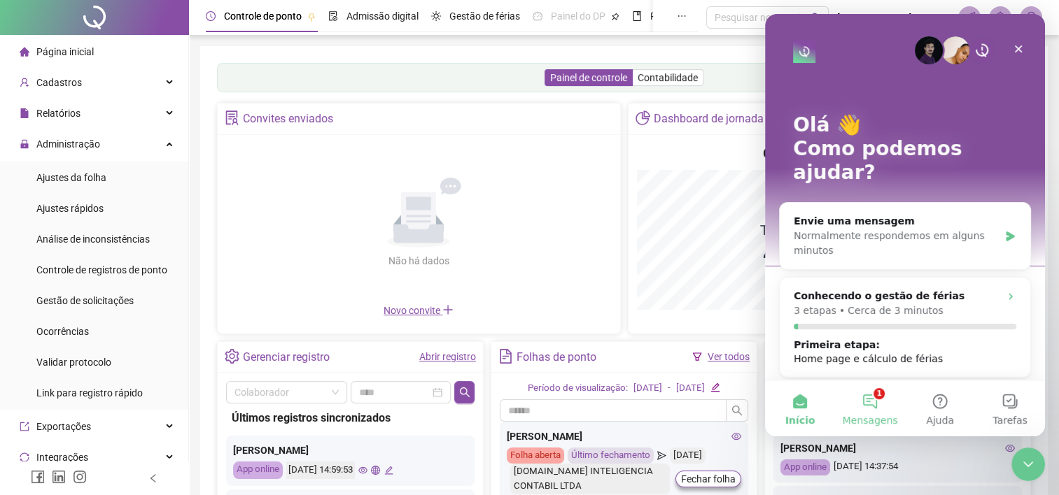
click at [861, 388] on button "1 Mensagens" at bounding box center [870, 409] width 70 height 56
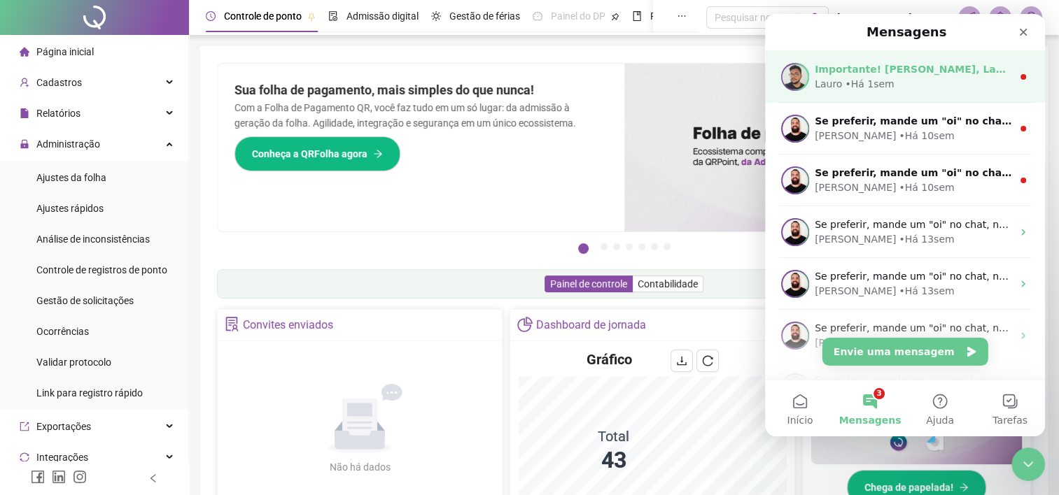
click at [931, 85] on div "Lauro • Há 1sem" at bounding box center [913, 84] width 197 height 15
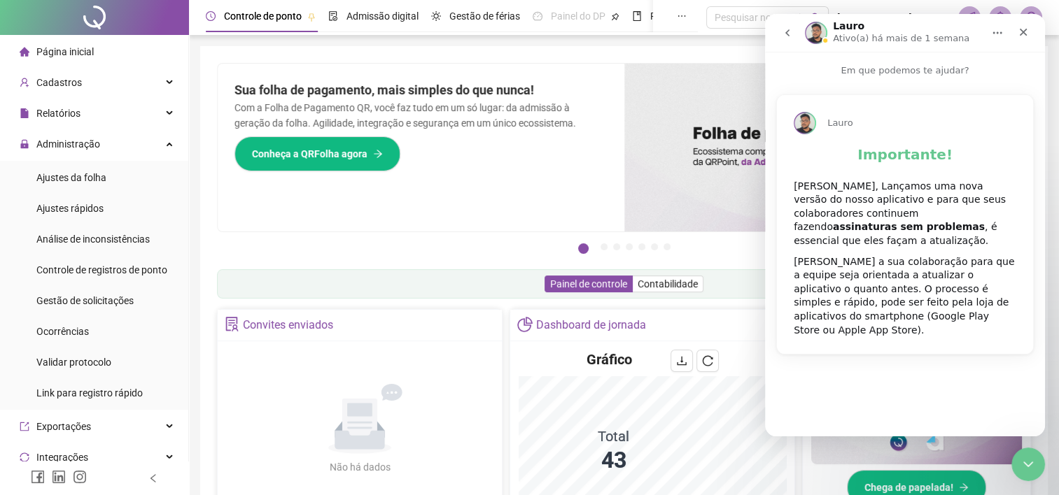
click at [782, 23] on button "go back" at bounding box center [787, 33] width 27 height 27
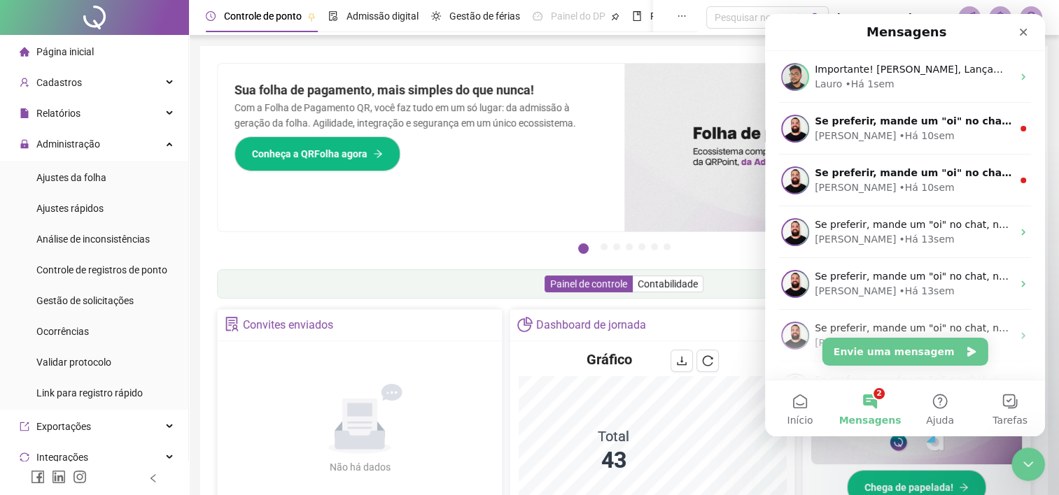
click at [79, 55] on span "Página inicial" at bounding box center [64, 51] width 57 height 11
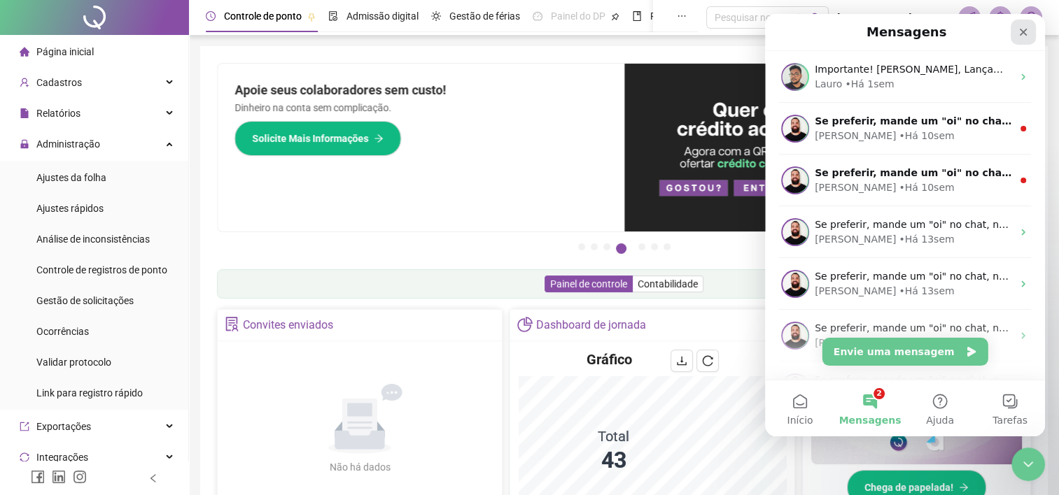
click at [1021, 28] on icon "Fechar" at bounding box center [1022, 32] width 11 height 11
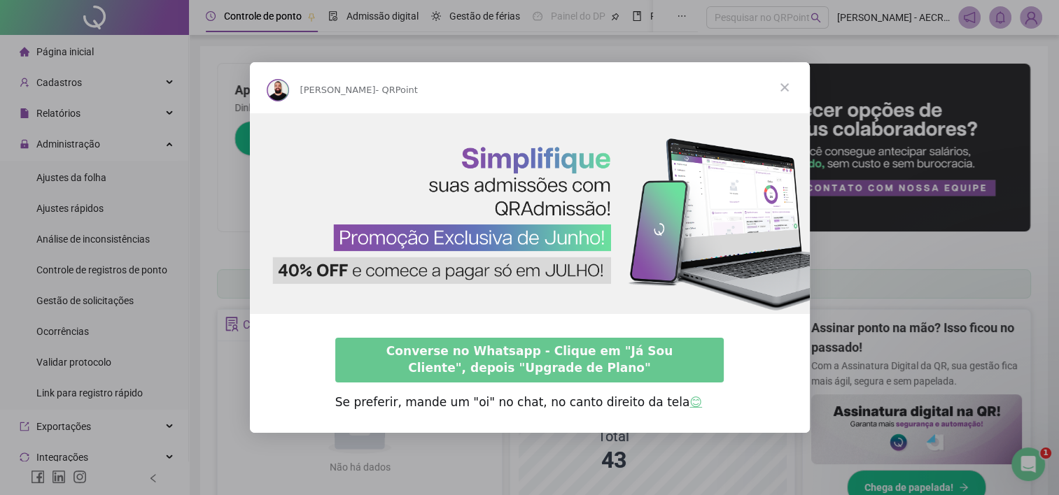
click at [792, 87] on span "Fechar" at bounding box center [784, 87] width 50 height 50
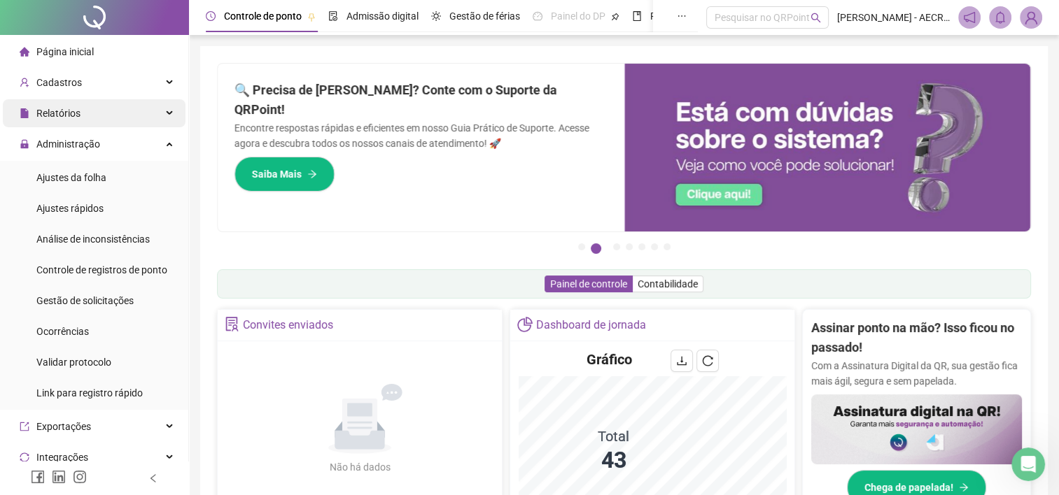
click at [81, 102] on div "Relatórios" at bounding box center [94, 113] width 183 height 28
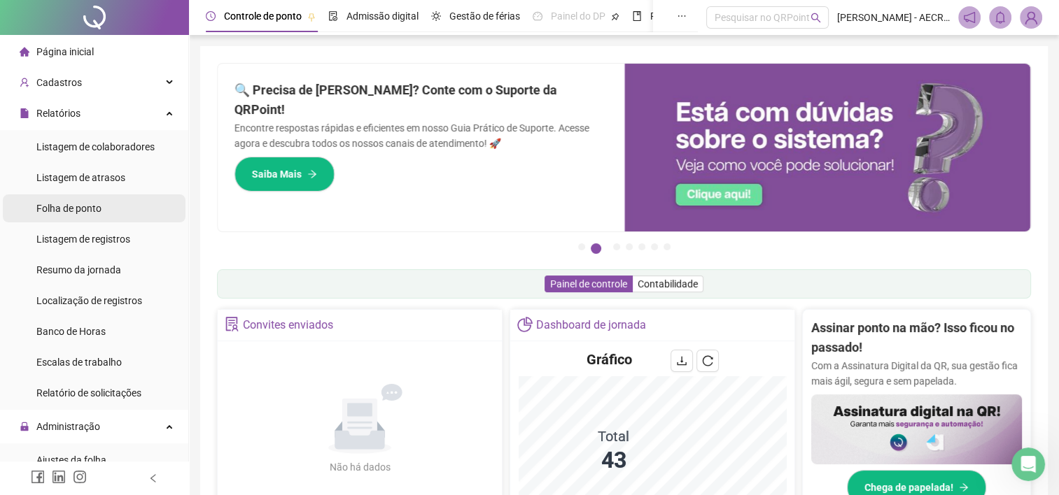
click at [101, 208] on span "Folha de ponto" at bounding box center [68, 208] width 65 height 11
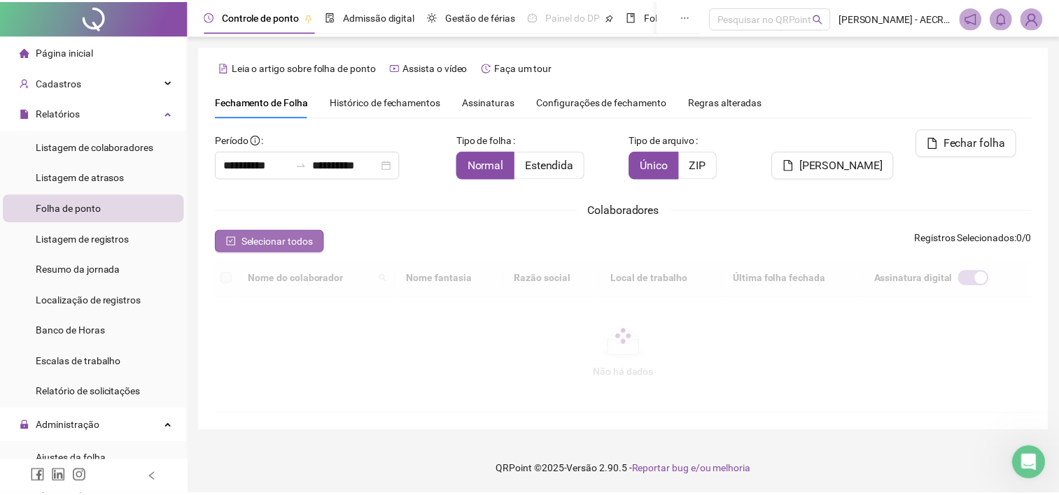
scroll to position [38, 0]
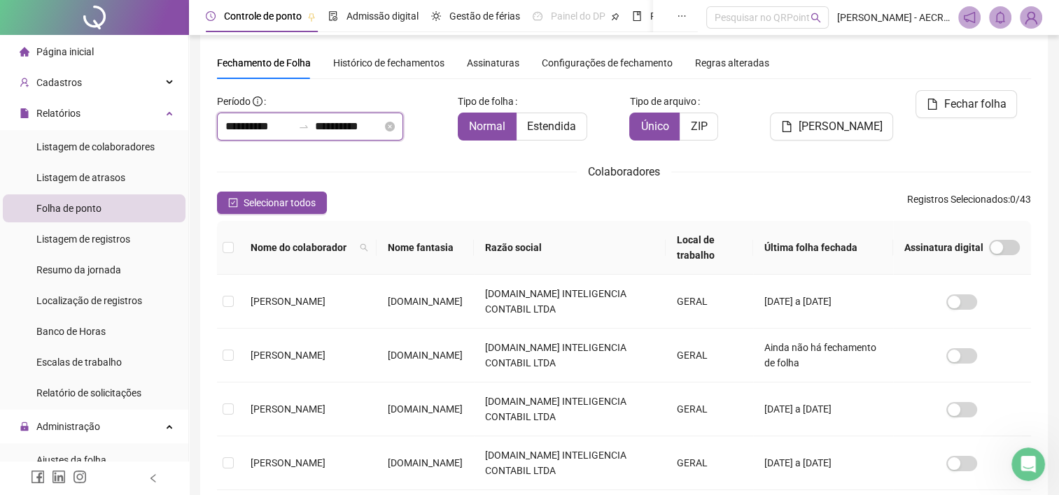
click at [240, 125] on input "**********" at bounding box center [258, 126] width 67 height 17
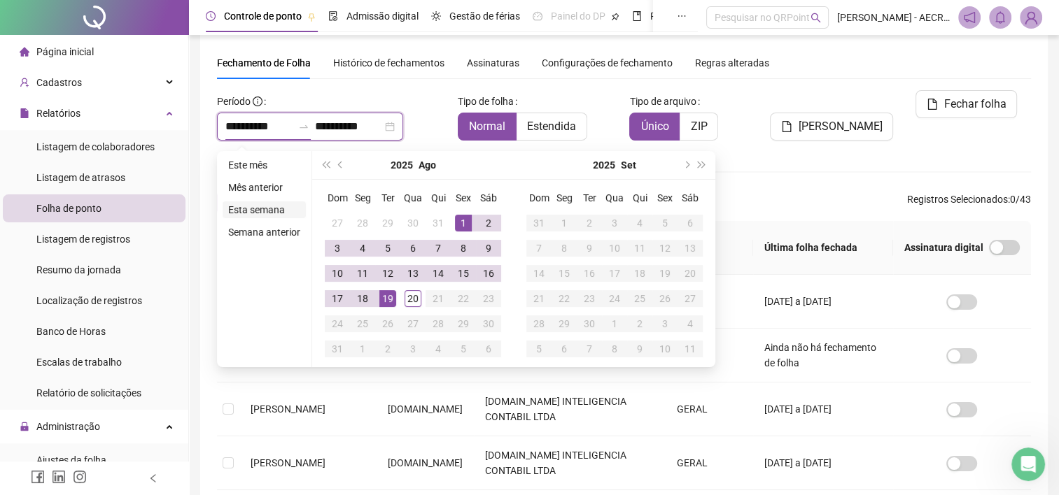
type input "**********"
click at [336, 167] on button "prev-year" at bounding box center [340, 165] width 15 height 28
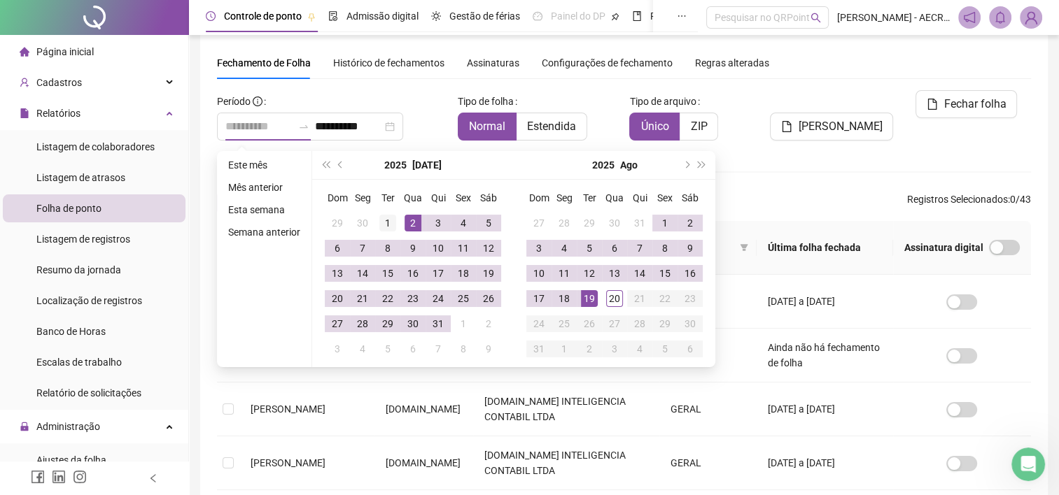
type input "**********"
click at [389, 226] on div "1" at bounding box center [387, 223] width 17 height 17
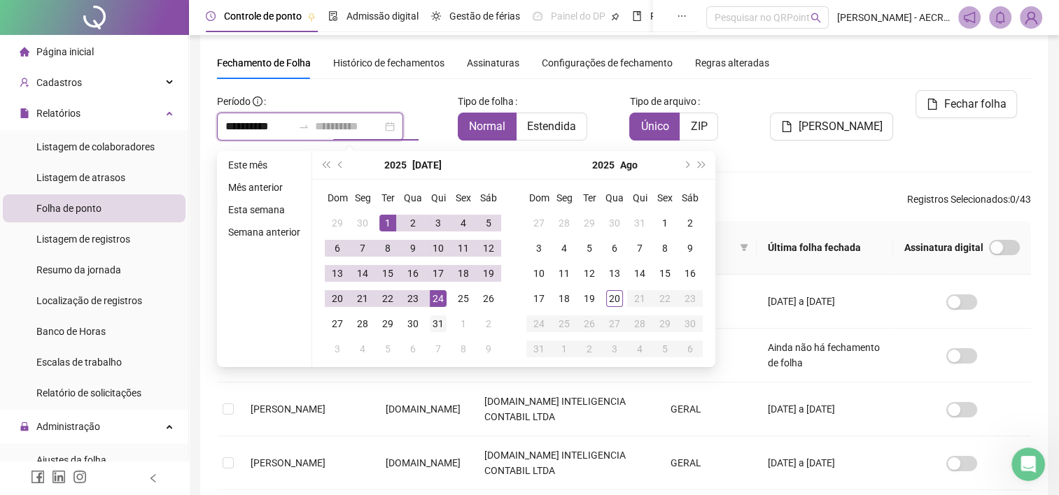
type input "**********"
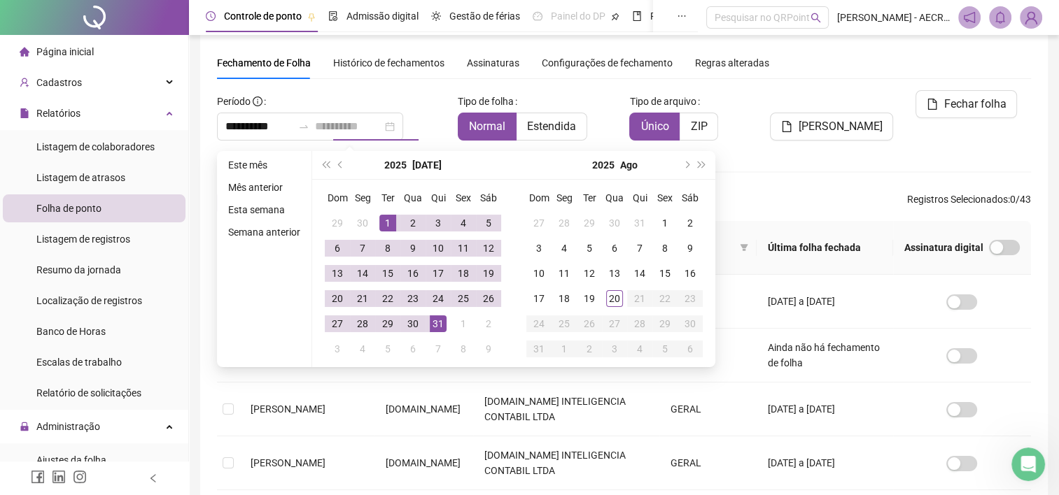
click at [438, 330] on div "31" at bounding box center [438, 324] width 17 height 17
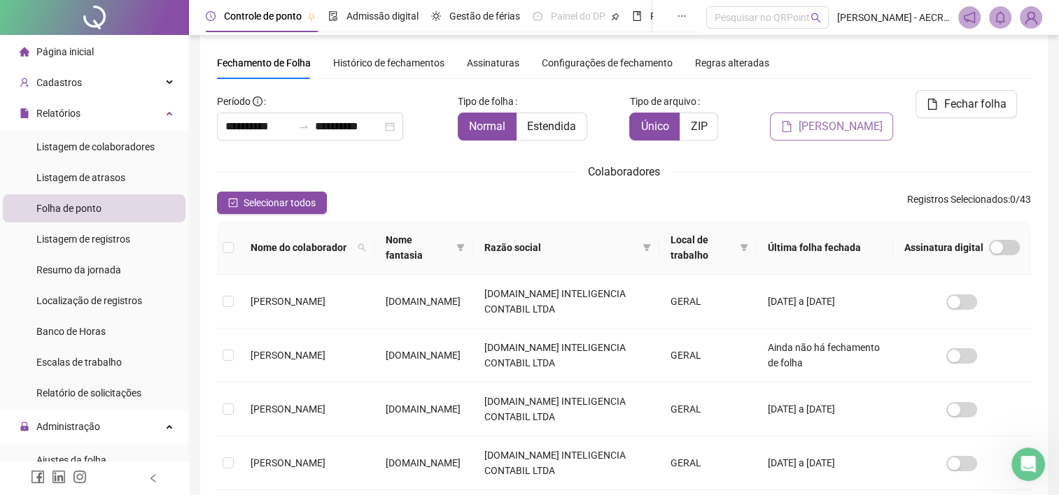
click at [843, 118] on span "Gerar espelho" at bounding box center [840, 126] width 84 height 17
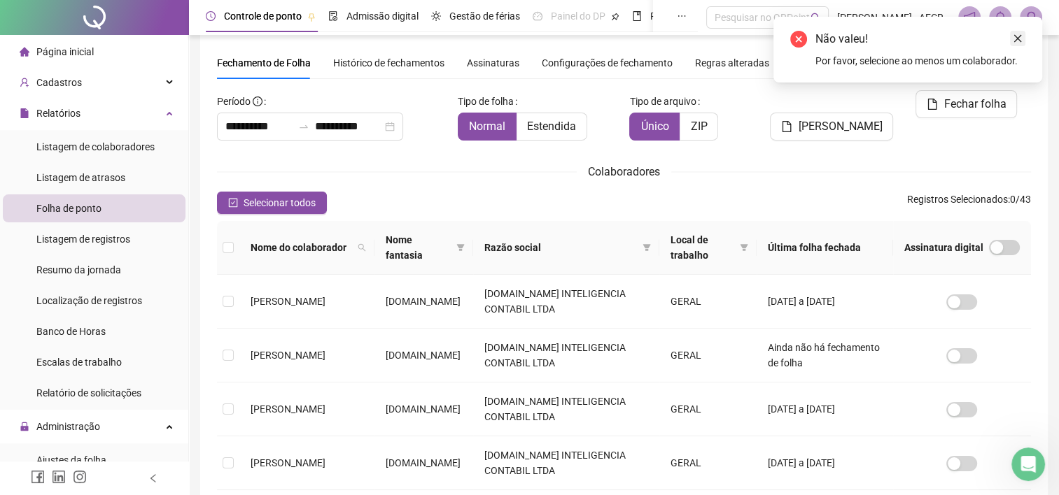
click at [1019, 36] on icon "close" at bounding box center [1018, 39] width 8 height 8
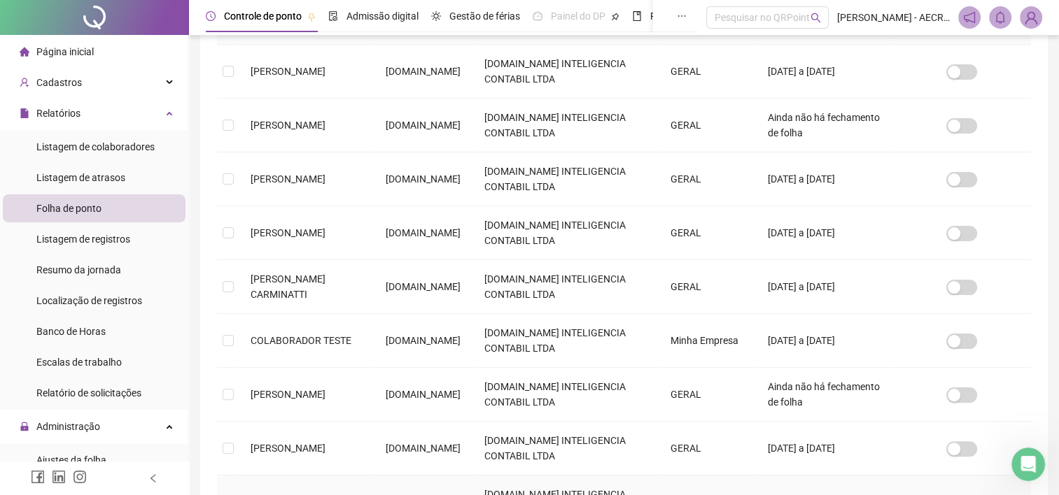
scroll to position [267, 0]
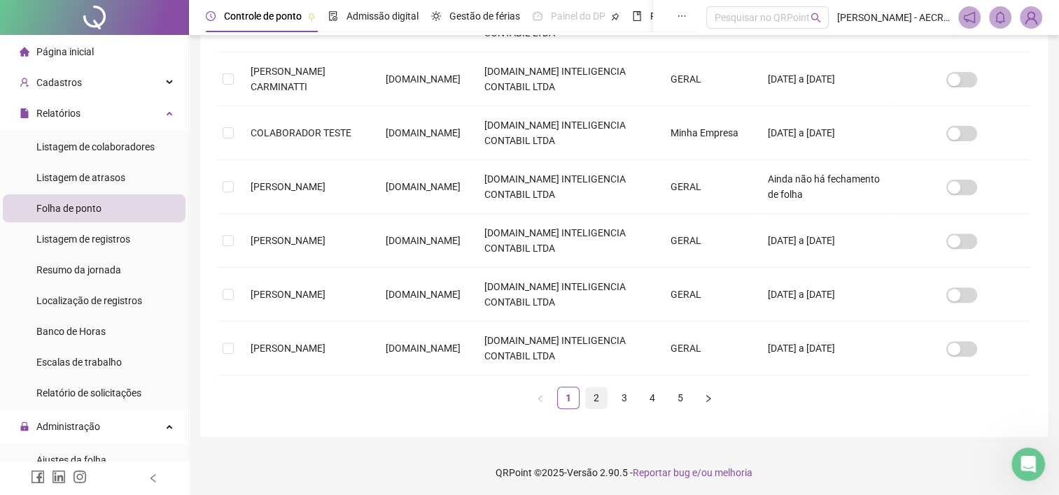
click at [600, 397] on link "2" at bounding box center [596, 398] width 21 height 21
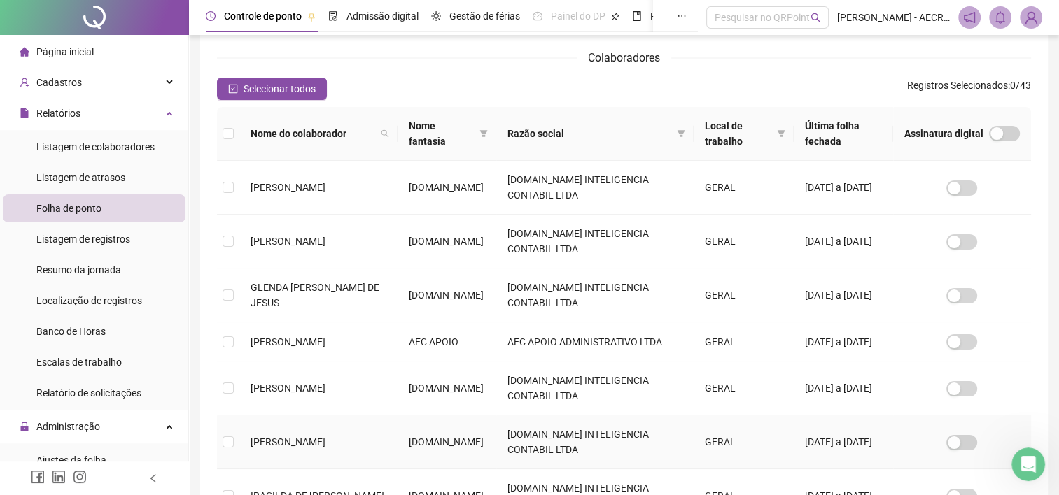
scroll to position [108, 0]
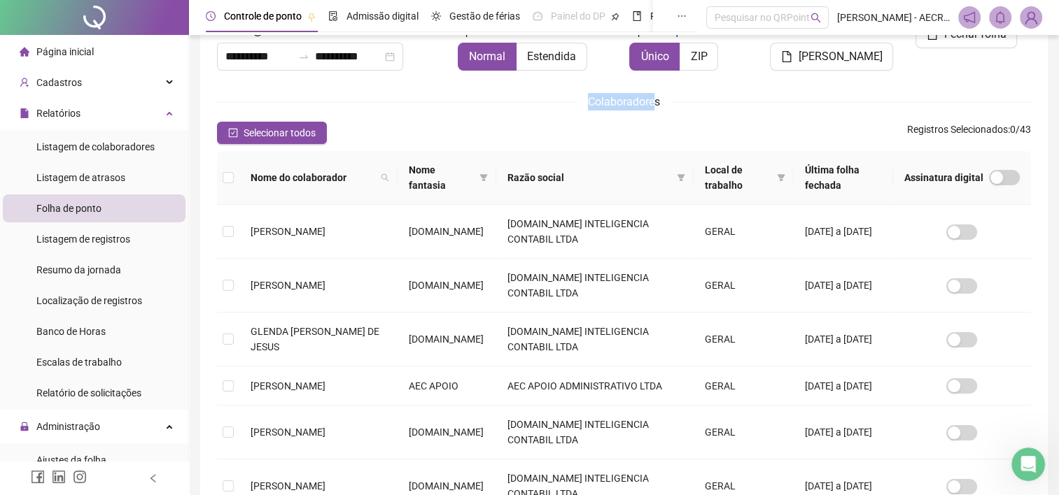
drag, startPoint x: 589, startPoint y: 106, endPoint x: 653, endPoint y: 106, distance: 64.4
click at [653, 106] on span "Colaboradores" at bounding box center [624, 101] width 72 height 13
drag, startPoint x: 653, startPoint y: 106, endPoint x: 686, endPoint y: 113, distance: 34.3
click at [686, 113] on div "**********" at bounding box center [624, 397] width 814 height 754
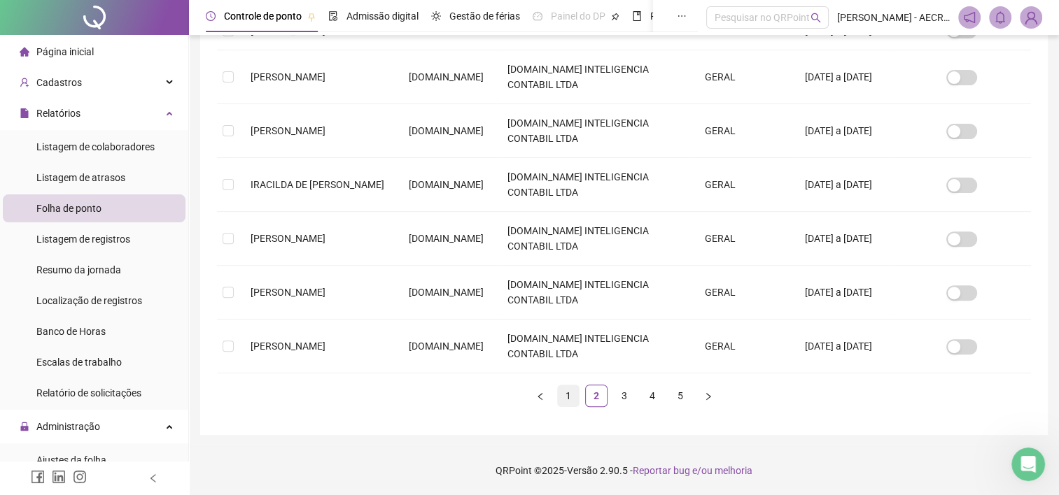
click at [565, 400] on link "1" at bounding box center [568, 396] width 21 height 21
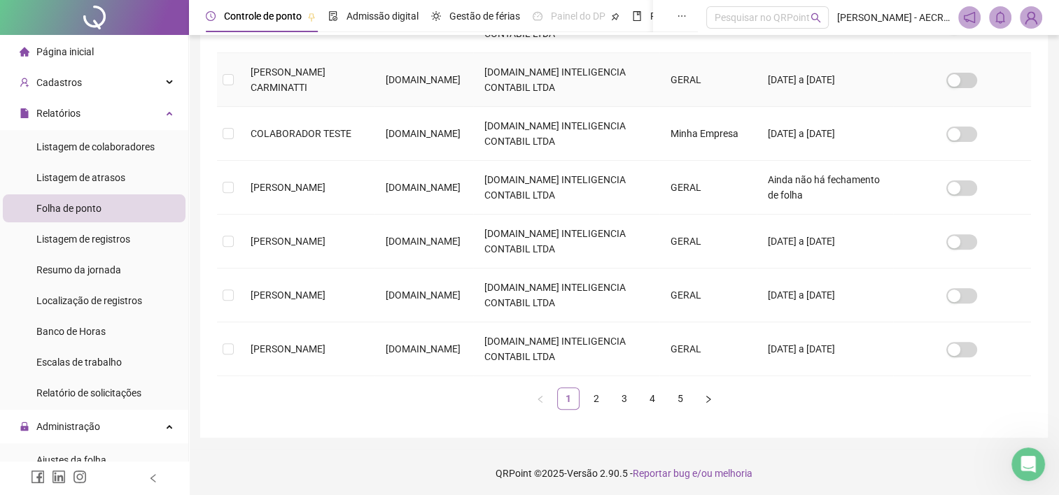
scroll to position [477, 0]
click at [574, 402] on link "1" at bounding box center [568, 398] width 21 height 21
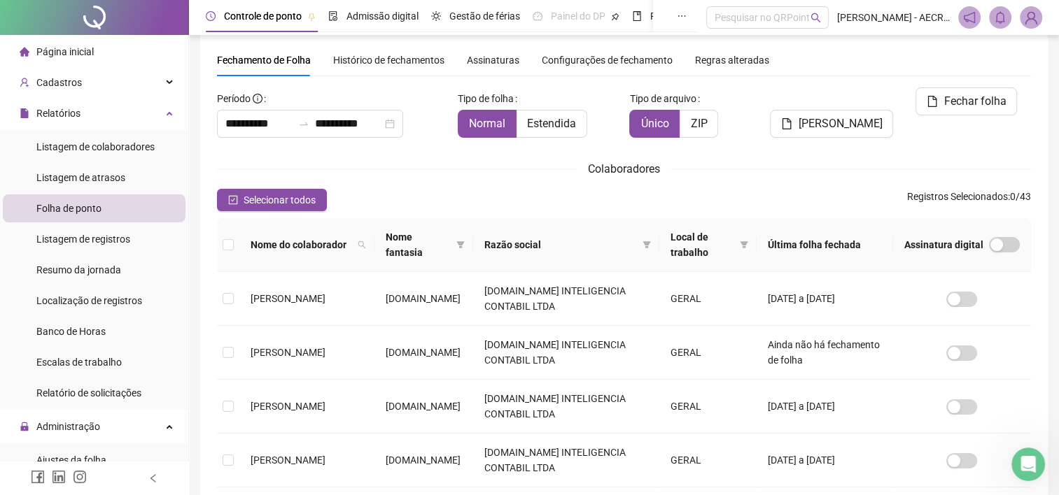
scroll to position [0, 0]
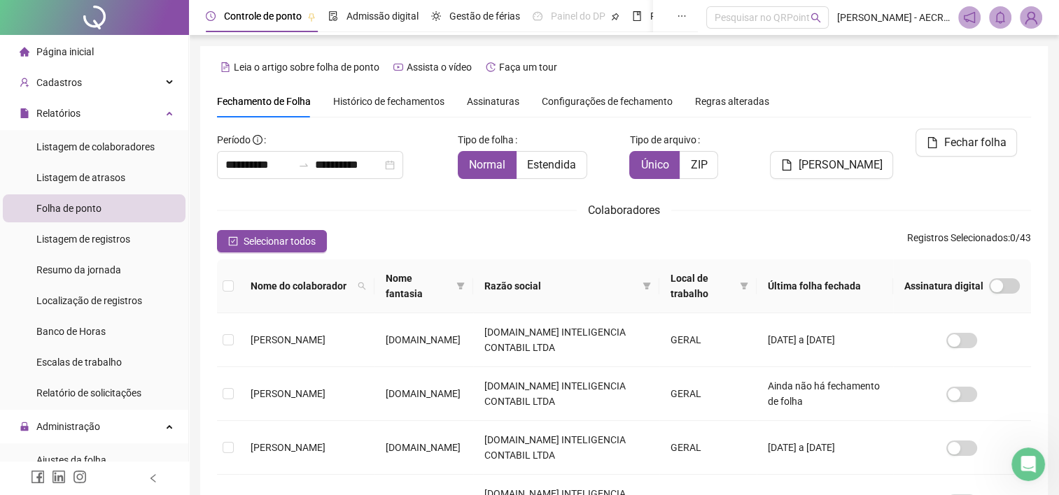
drag, startPoint x: 593, startPoint y: 213, endPoint x: 682, endPoint y: 202, distance: 89.5
click at [682, 202] on div "Colaboradores" at bounding box center [624, 210] width 814 height 17
click at [702, 215] on div "Colaboradores" at bounding box center [624, 210] width 814 height 17
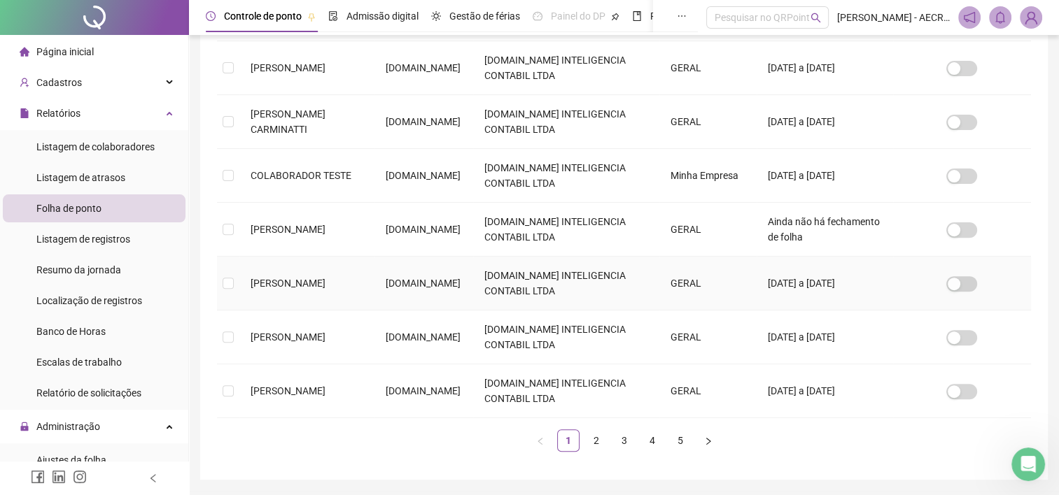
scroll to position [477, 0]
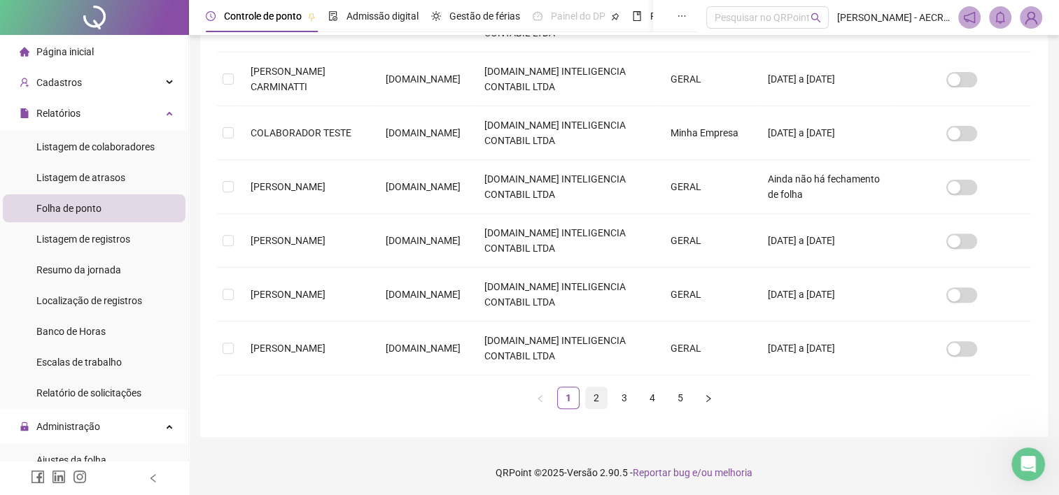
click at [599, 398] on link "2" at bounding box center [596, 398] width 21 height 21
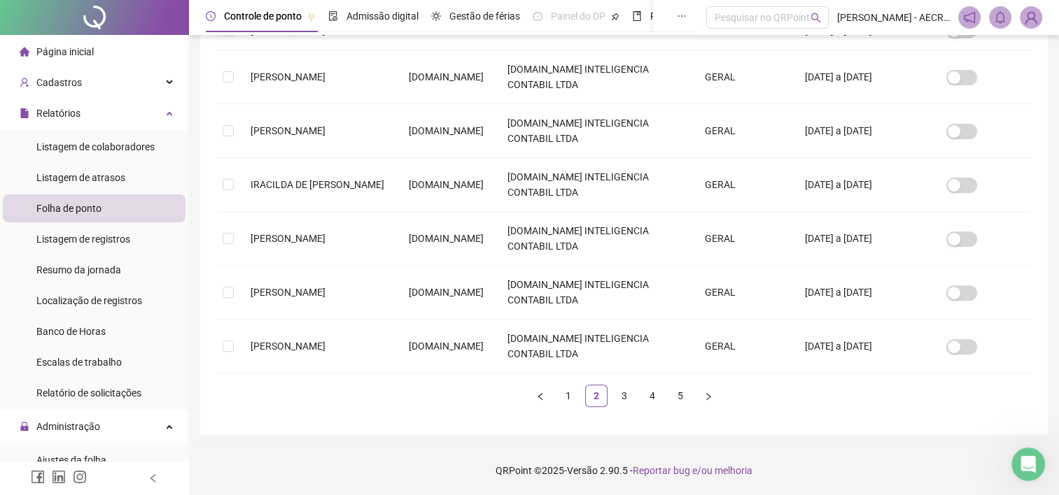
click at [84, 213] on span "Folha de ponto" at bounding box center [68, 208] width 65 height 11
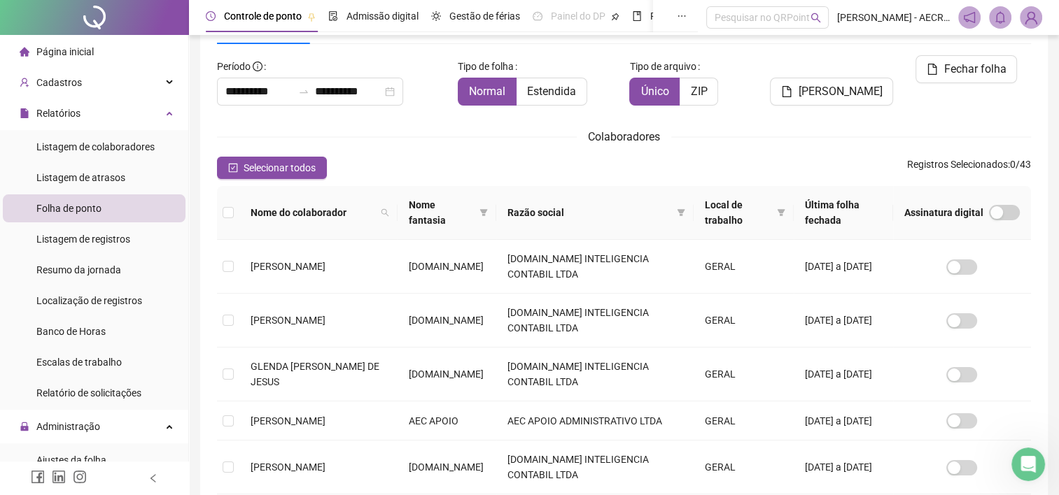
scroll to position [140, 0]
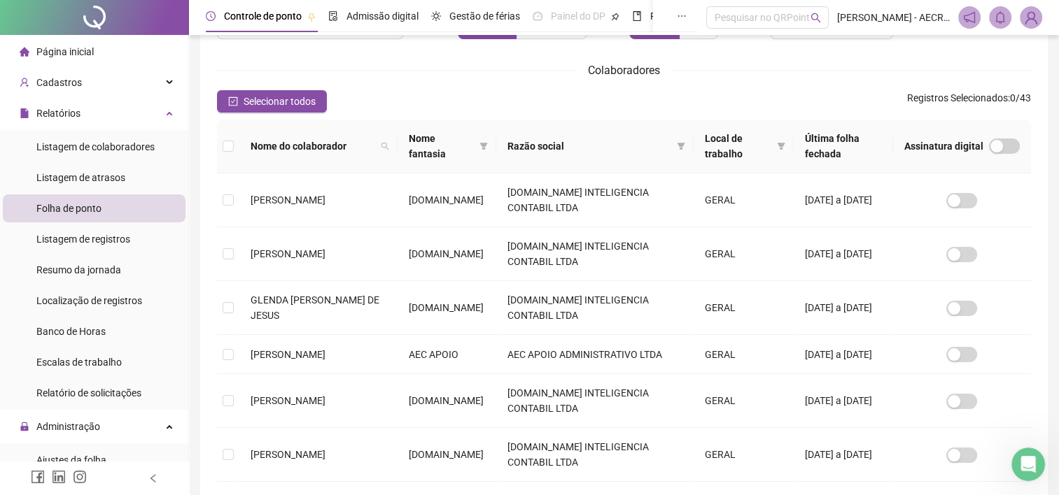
click at [234, 144] on th at bounding box center [228, 147] width 22 height 54
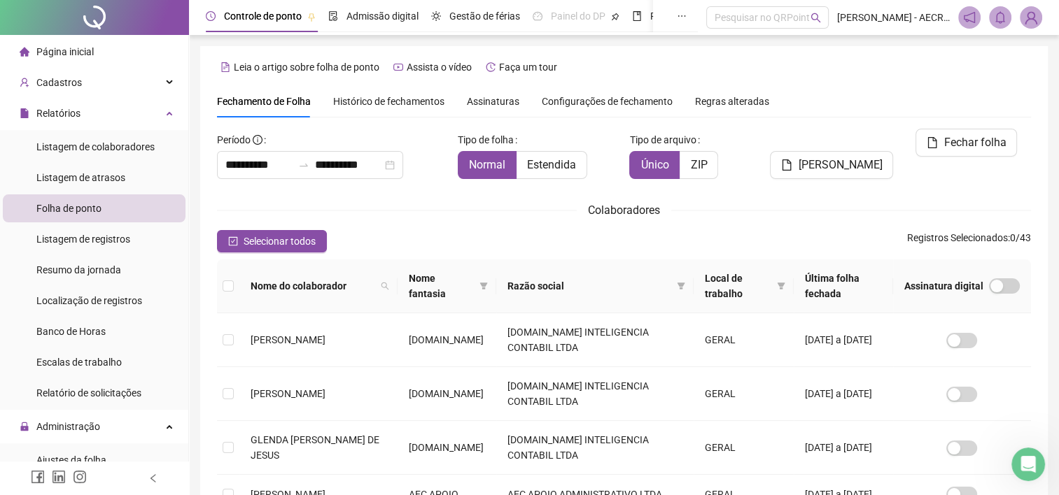
scroll to position [38, 0]
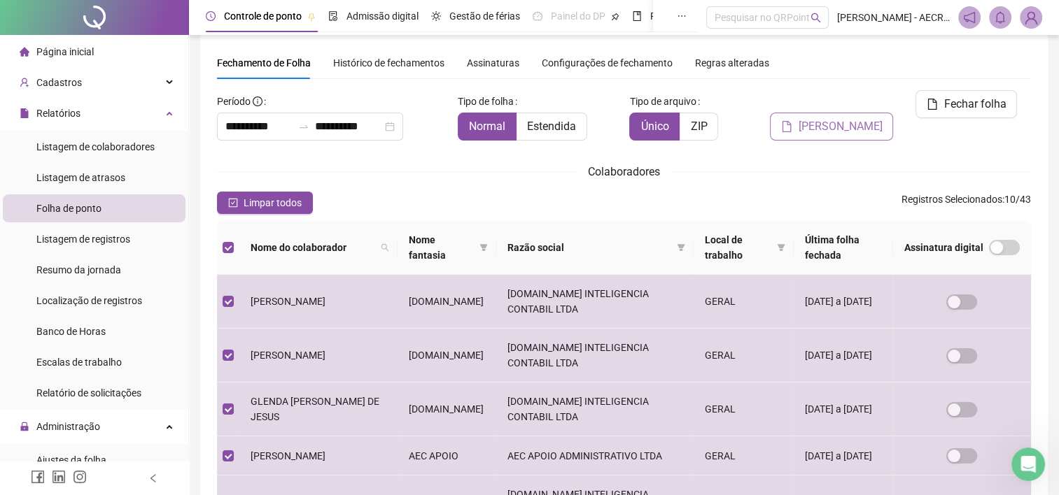
click at [845, 115] on button "Gerar espelho" at bounding box center [831, 127] width 123 height 28
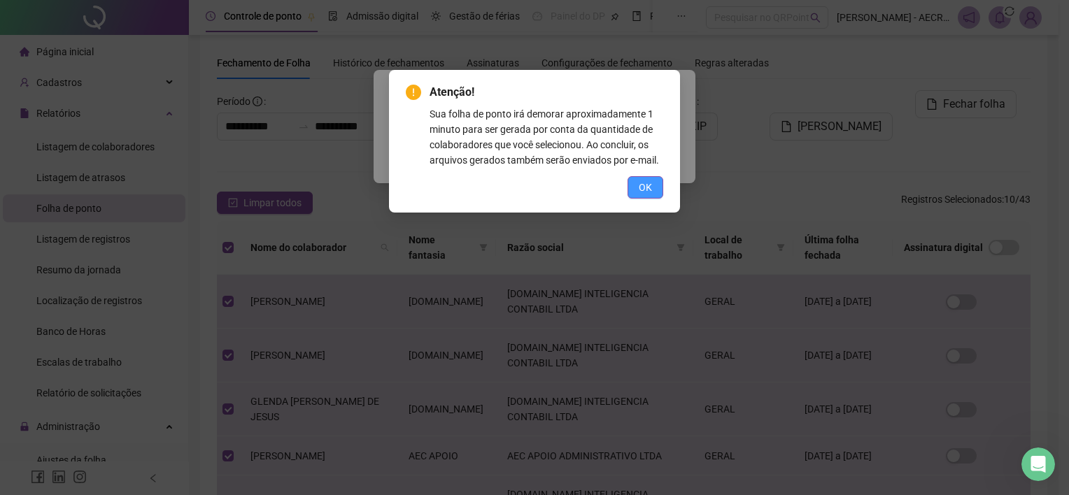
click at [651, 190] on span "OK" at bounding box center [645, 187] width 13 height 15
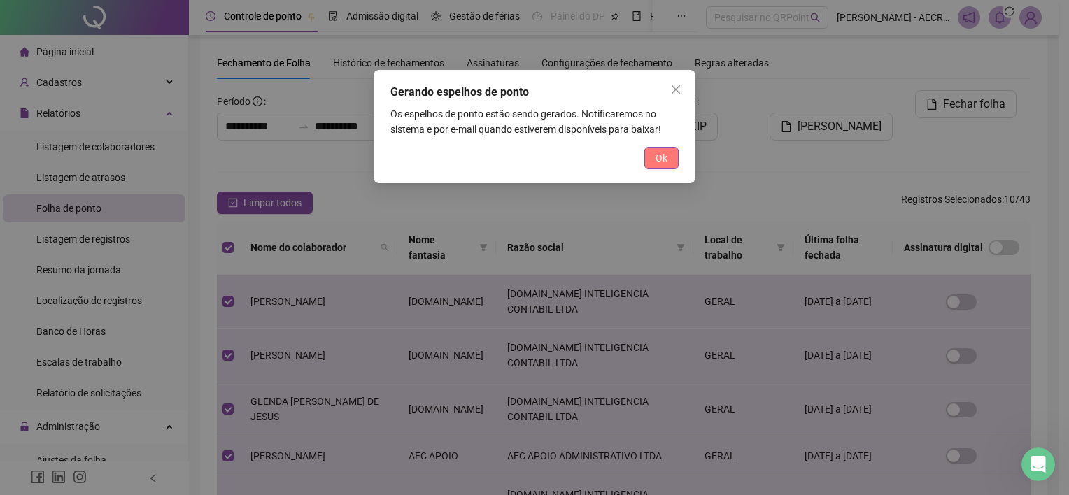
click at [657, 159] on span "Ok" at bounding box center [662, 157] width 12 height 15
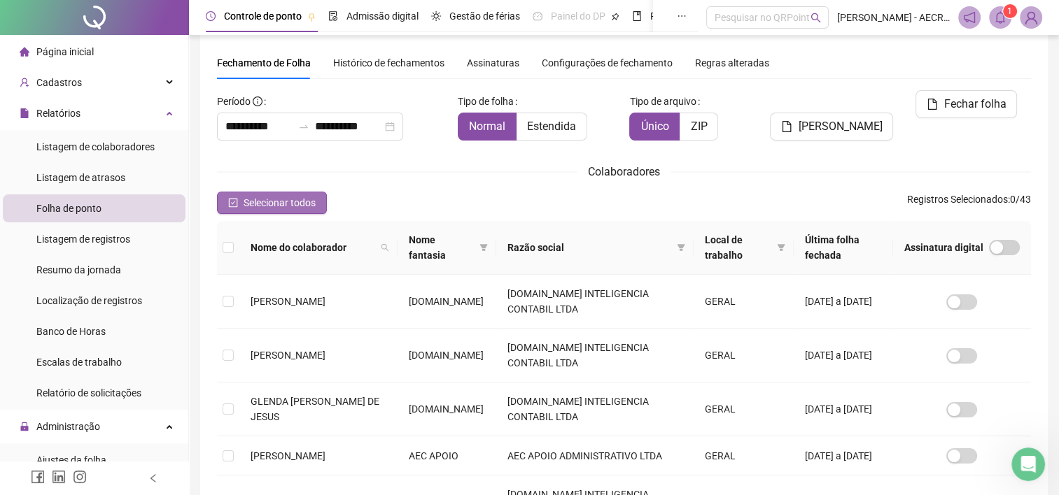
click at [232, 201] on icon "check-square" at bounding box center [233, 203] width 10 height 10
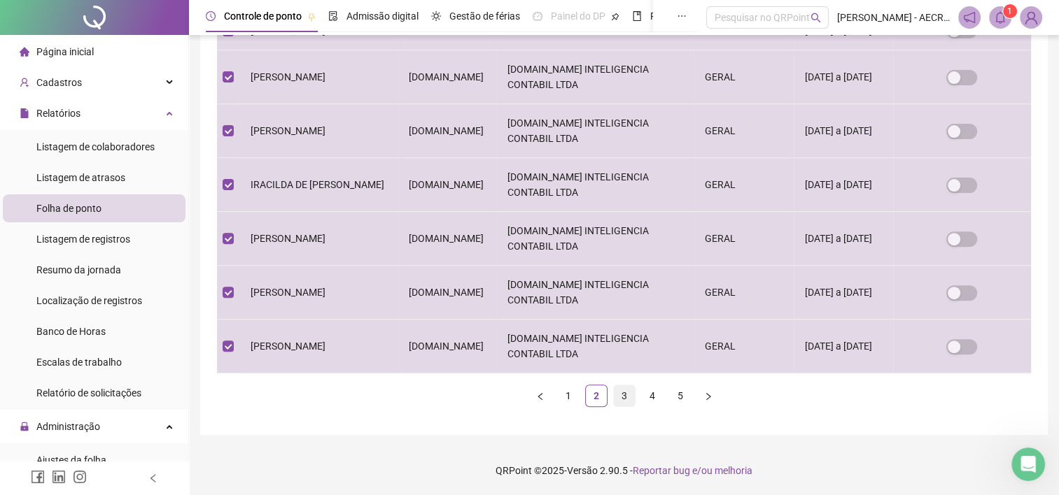
click at [620, 393] on link "3" at bounding box center [624, 396] width 21 height 21
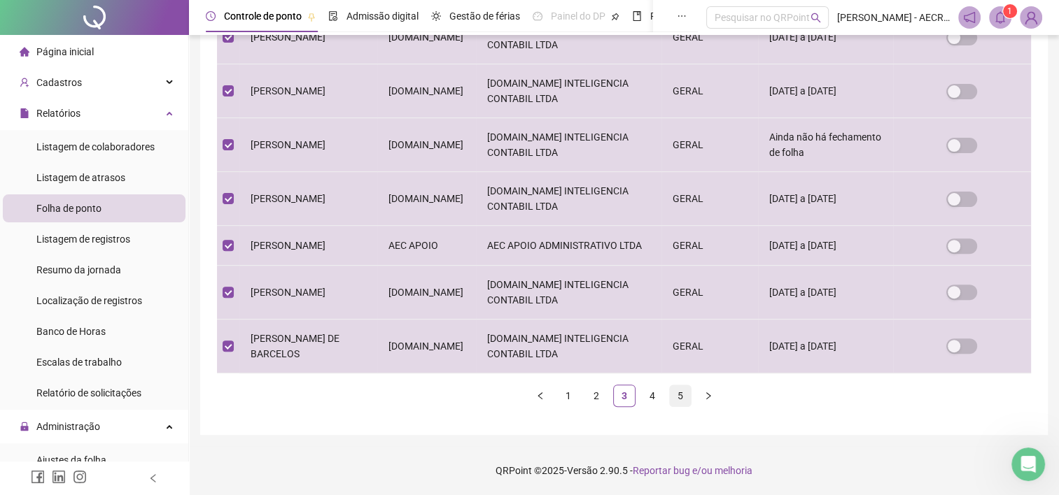
click at [678, 395] on link "5" at bounding box center [680, 396] width 21 height 21
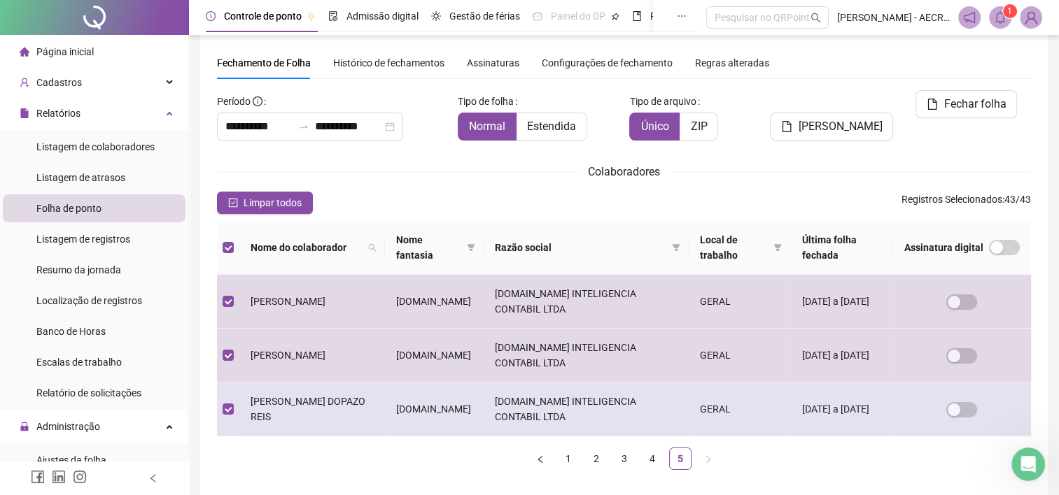
scroll to position [101, 0]
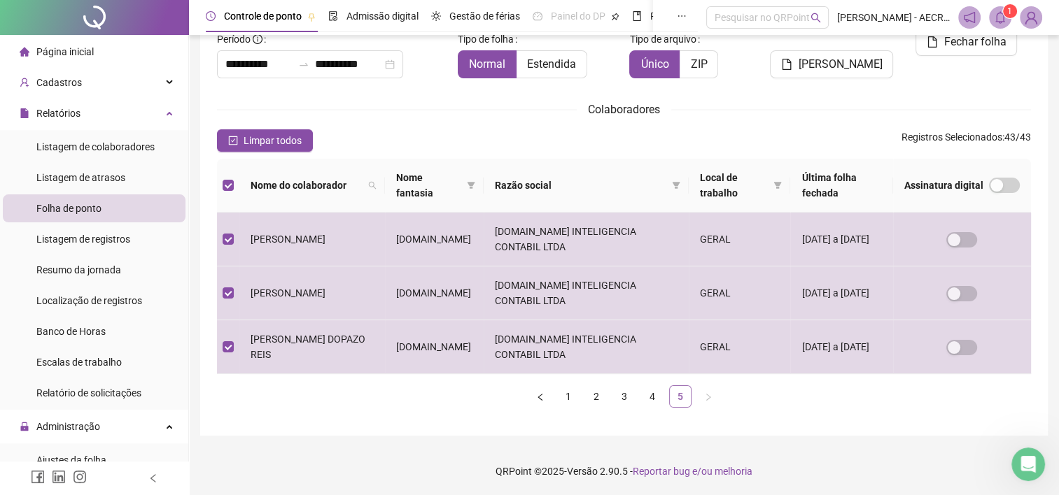
click at [686, 397] on link "5" at bounding box center [680, 396] width 21 height 21
click at [647, 397] on link "4" at bounding box center [652, 396] width 21 height 21
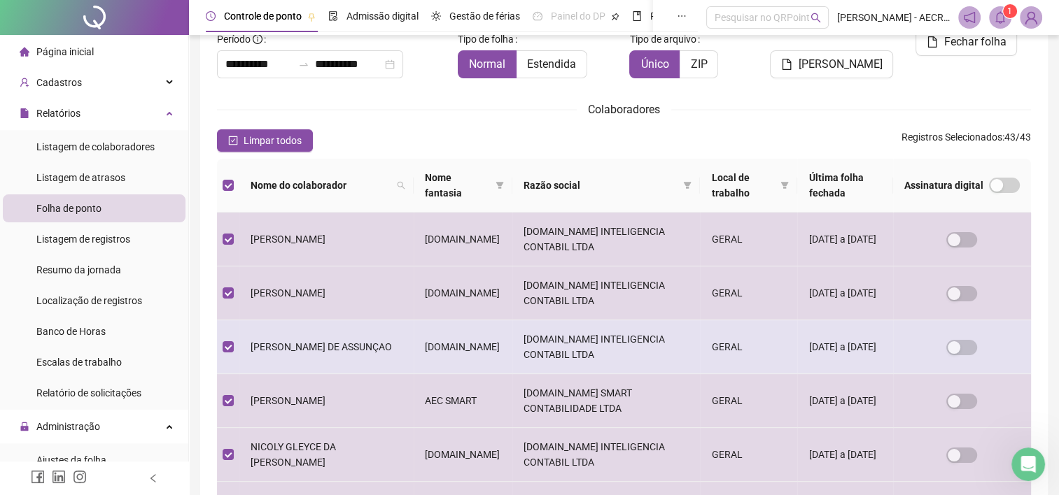
scroll to position [38, 0]
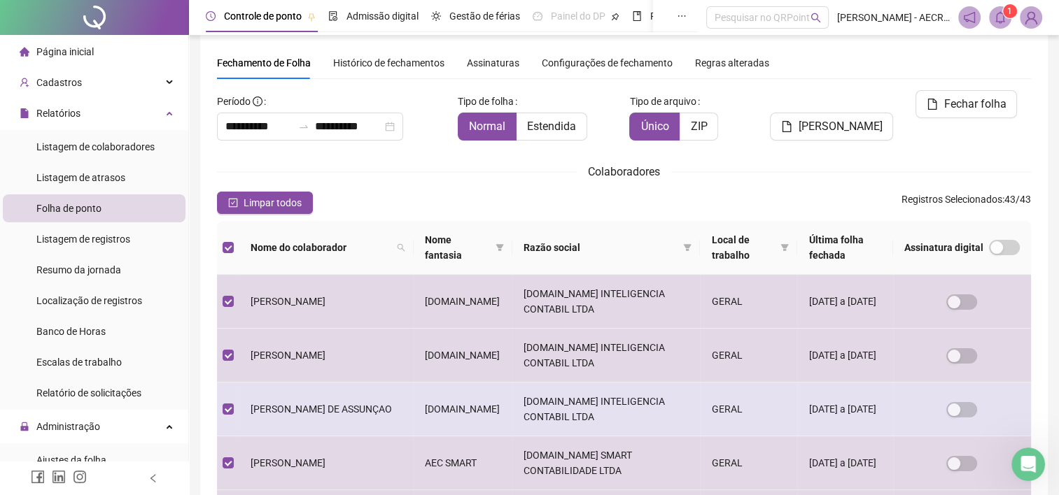
click at [700, 392] on td "GERAL" at bounding box center [748, 410] width 97 height 54
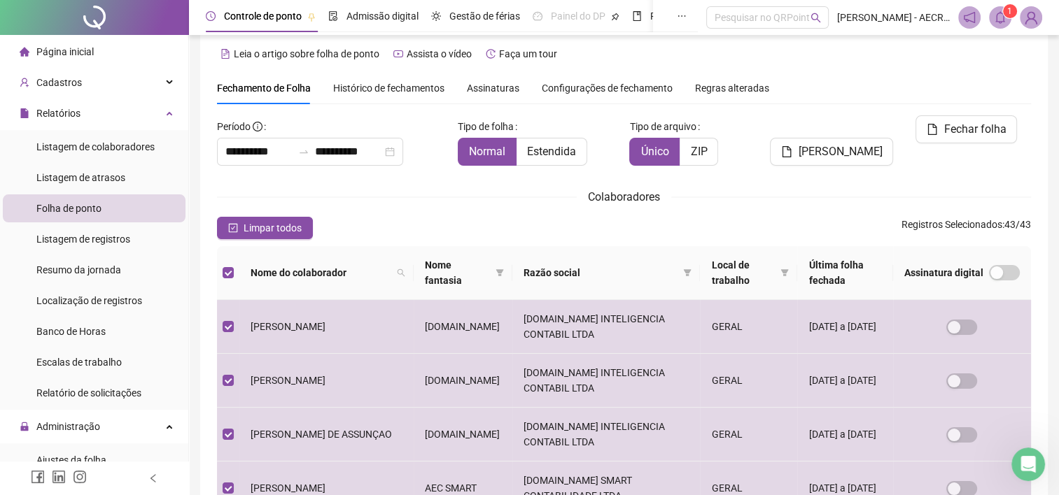
scroll to position [0, 0]
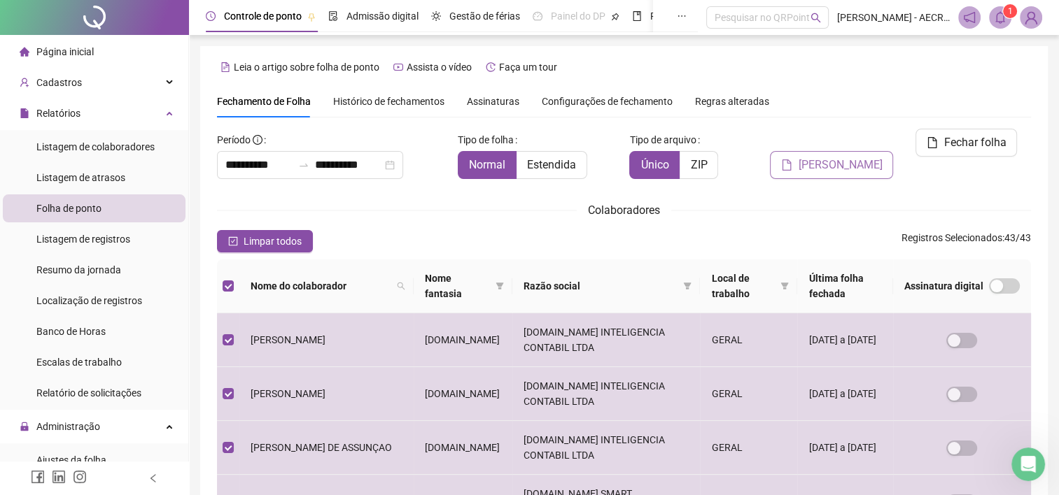
click at [878, 157] on span "Gerar espelho" at bounding box center [840, 165] width 84 height 17
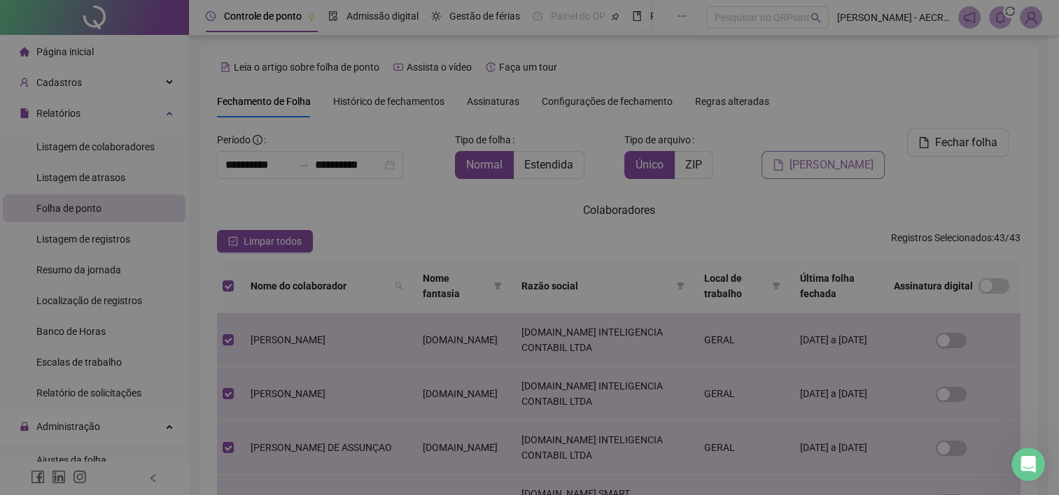
scroll to position [38, 0]
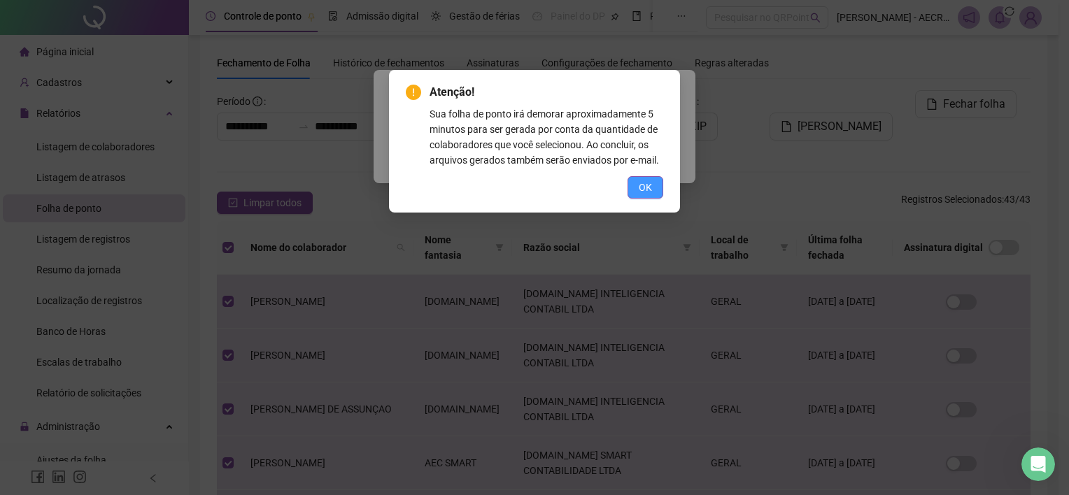
click at [645, 182] on span "OK" at bounding box center [645, 187] width 13 height 15
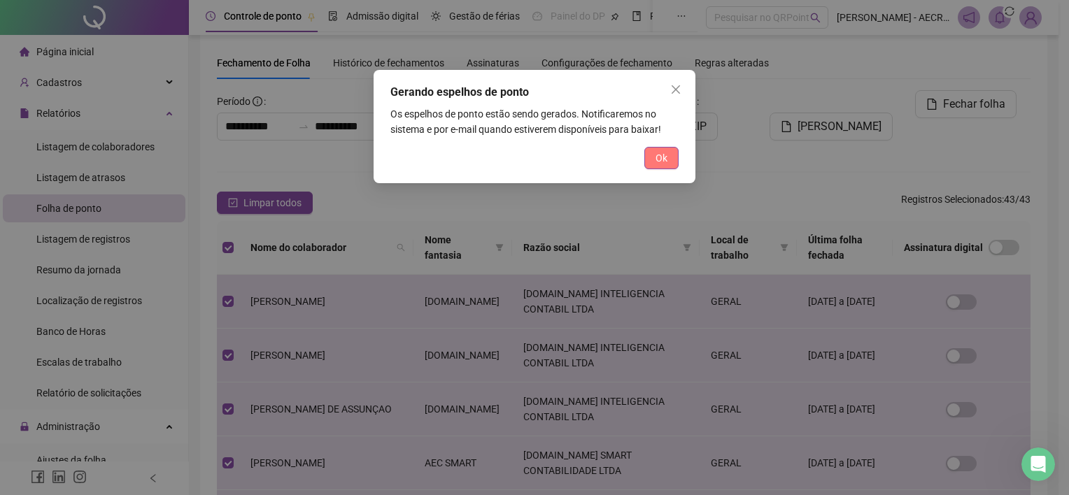
click at [663, 148] on button "Ok" at bounding box center [662, 158] width 34 height 22
